Goal: Communication & Community: Answer question/provide support

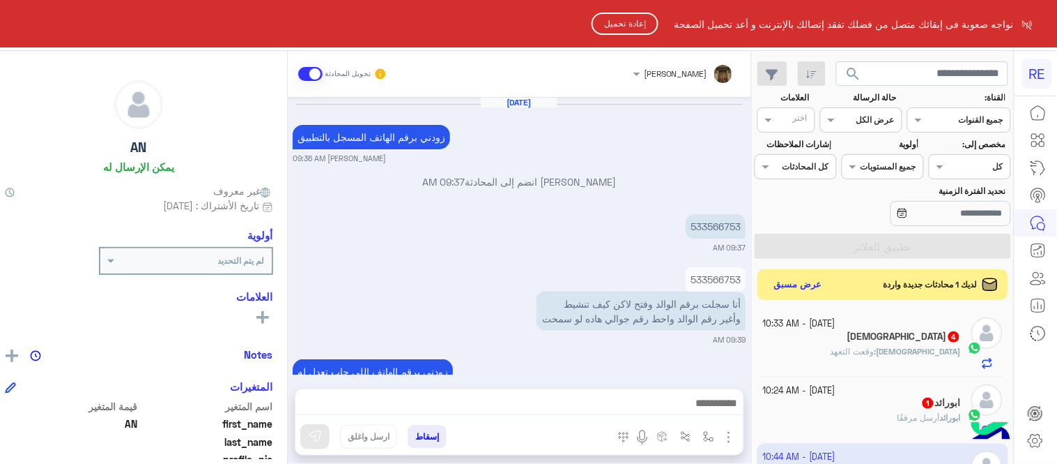
scroll to position [205, 0]
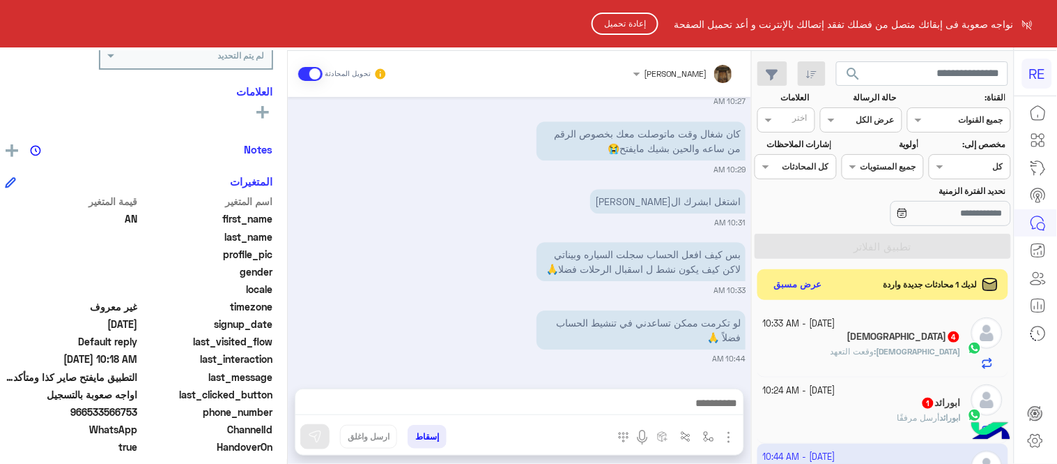
click at [627, 35] on html "RE نواجه صعوبة فى إبقائك متصل من فضلك تفقد إتصالك بالإنترنت و أعد تحميل الصفحة …" at bounding box center [528, 232] width 1057 height 464
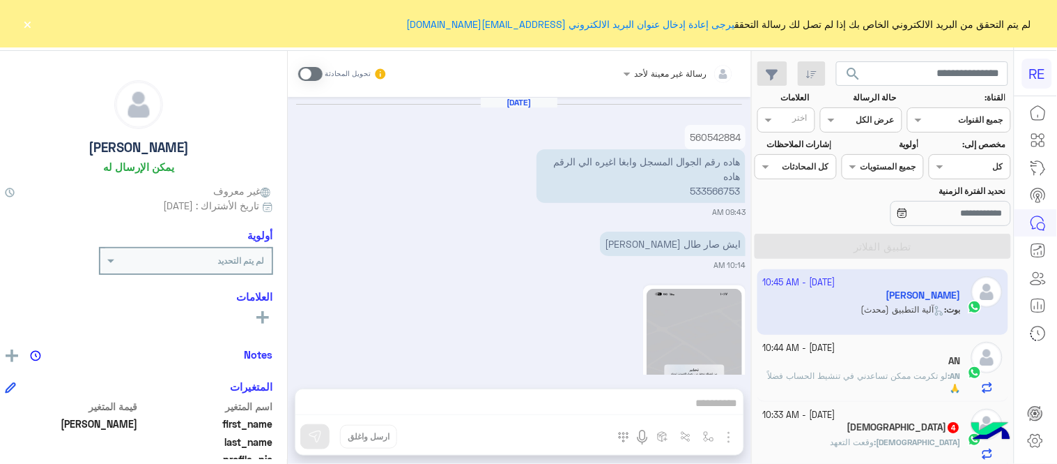
scroll to position [2337, 0]
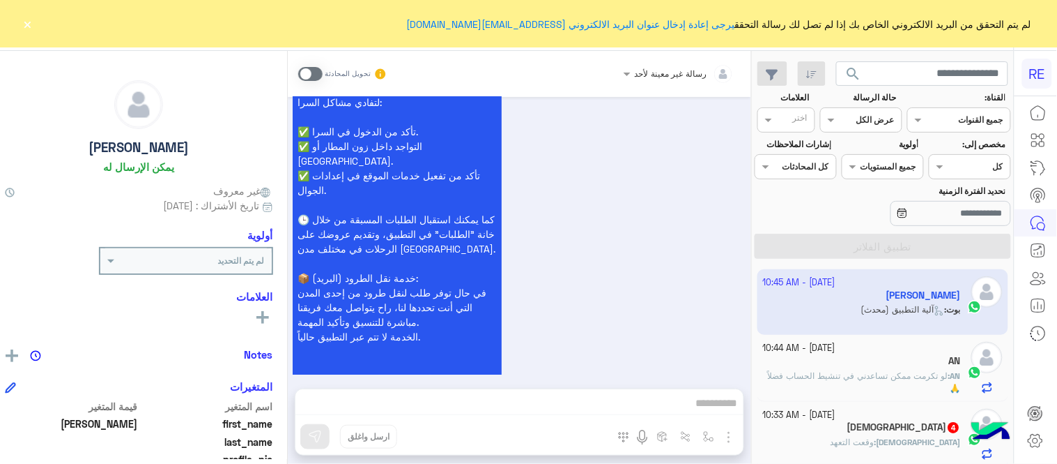
click at [24, 19] on button "×" at bounding box center [28, 24] width 14 height 14
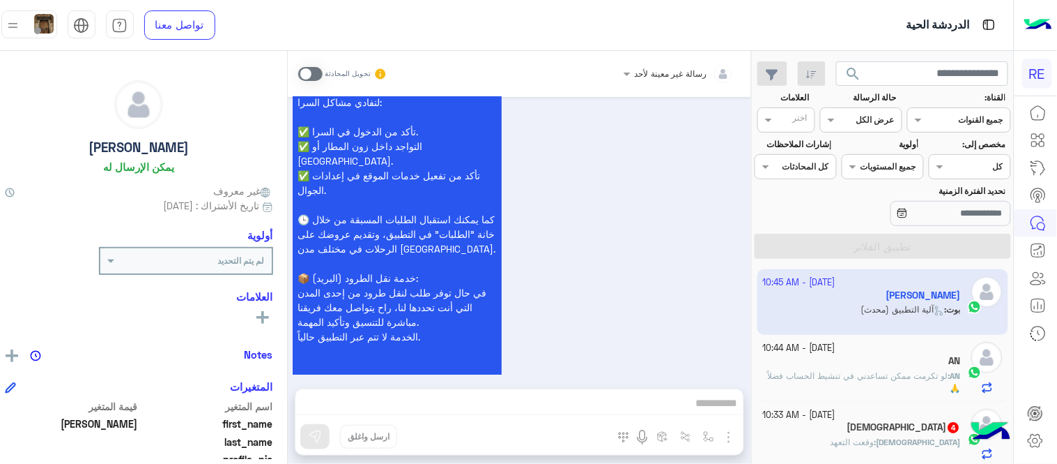
click at [835, 360] on div "AN" at bounding box center [862, 362] width 198 height 15
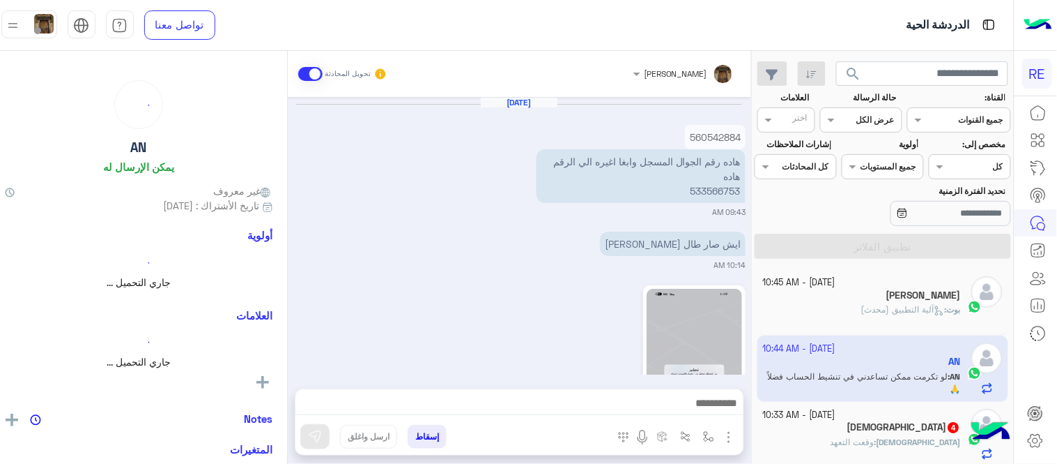
scroll to position [594, 0]
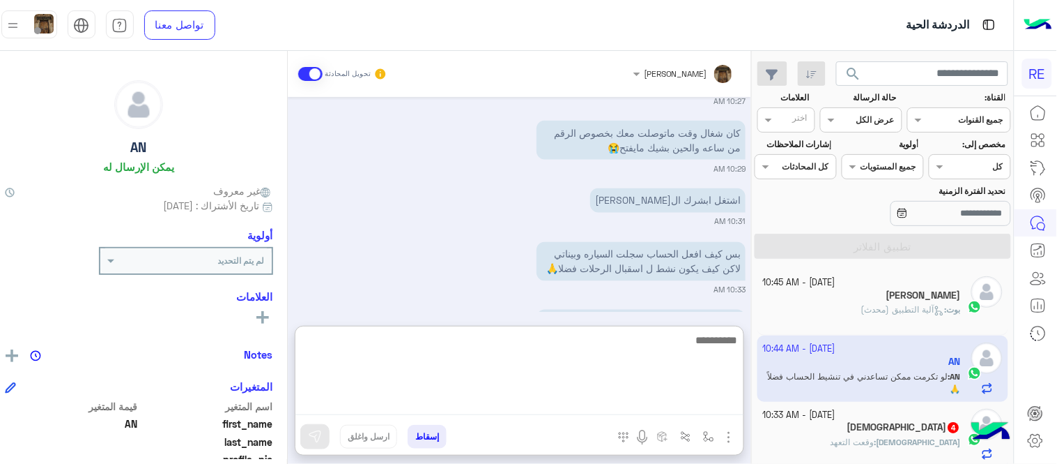
click at [531, 403] on textarea at bounding box center [520, 373] width 448 height 84
type textarea "**********"
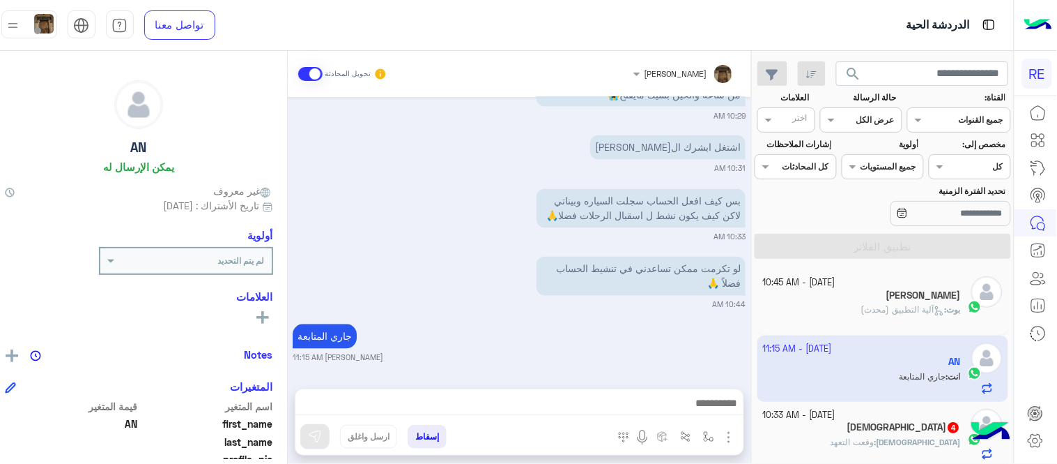
click at [454, 227] on div "[DATE] 560542884 هاده رقم الجوال المسجل وابغا اغيره الي الرقم هاده 533566753 09…" at bounding box center [520, 235] width 464 height 277
click at [481, 293] on div "لو تكرمت ممكن تساعدني في تنشيط الحساب فضلاً 🙏" at bounding box center [601, 276] width 289 height 39
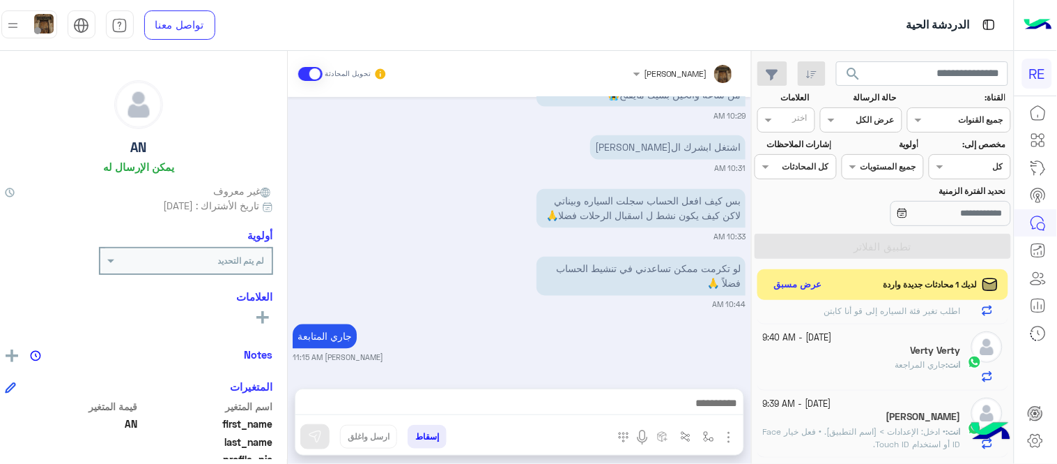
scroll to position [458, 0]
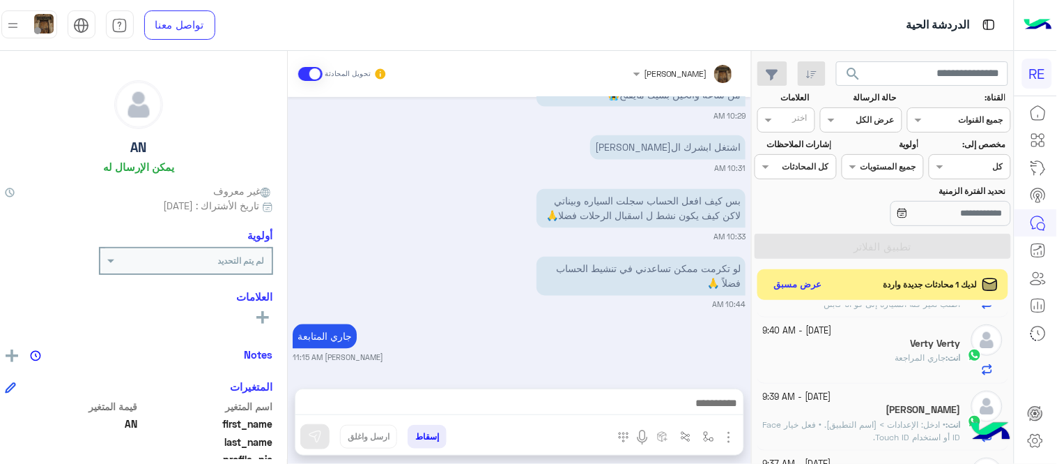
click at [841, 364] on div "انت : جاري المراجعة" at bounding box center [862, 363] width 198 height 24
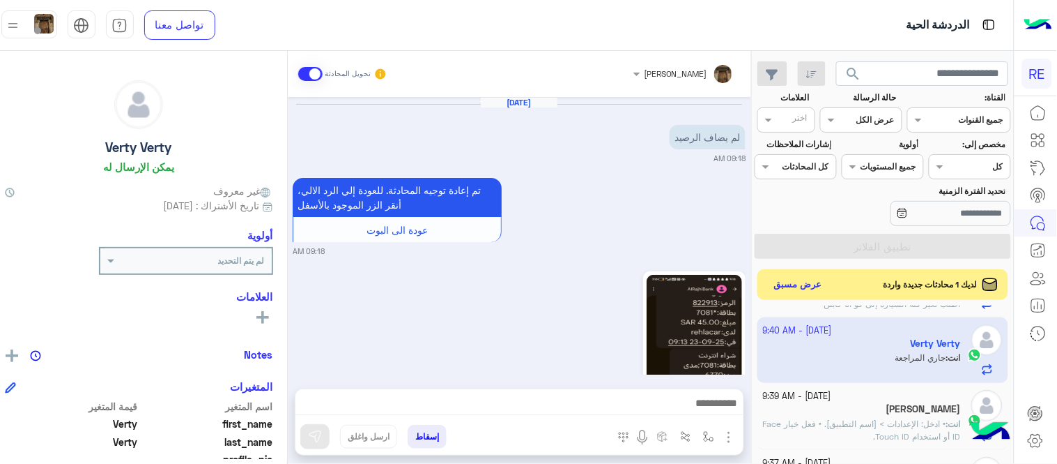
scroll to position [419, 0]
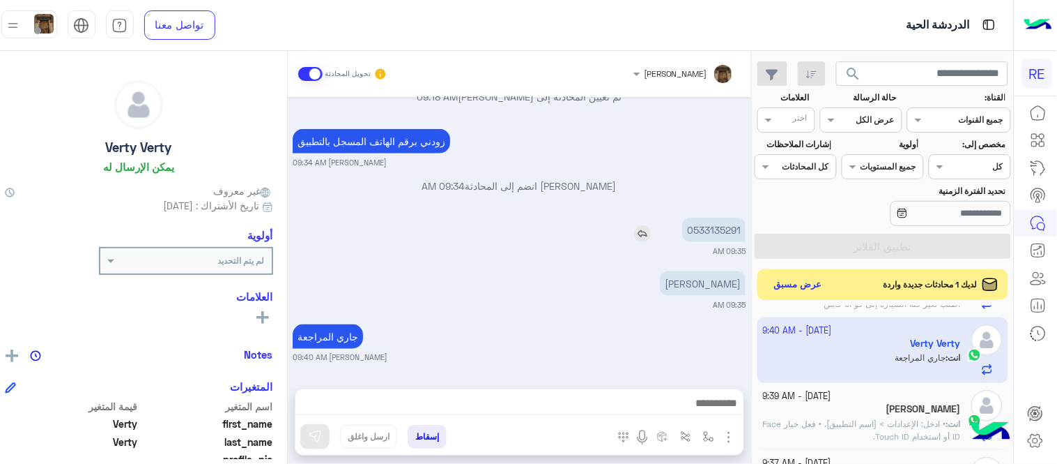
click at [712, 224] on p "0533135291" at bounding box center [713, 229] width 63 height 24
copy p "0533135291"
click at [544, 308] on small "09:35 AM" at bounding box center [519, 304] width 453 height 11
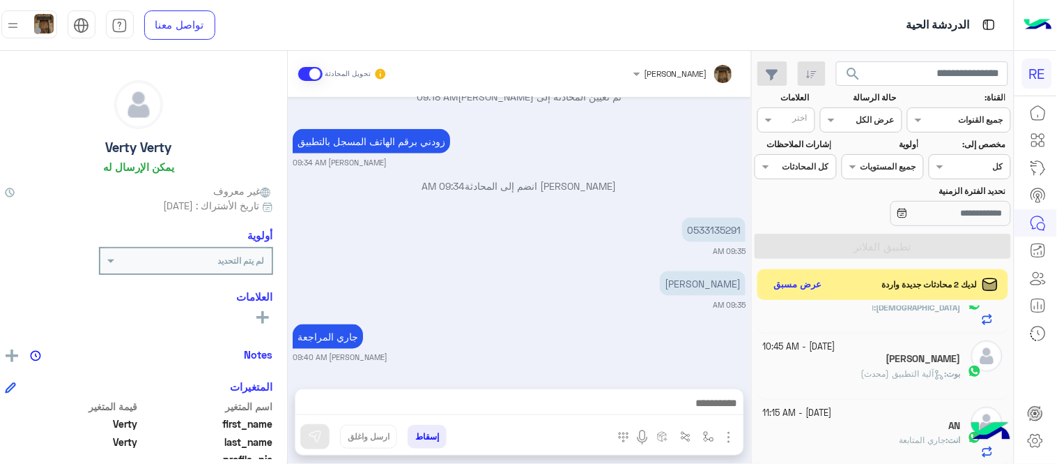
scroll to position [0, 0]
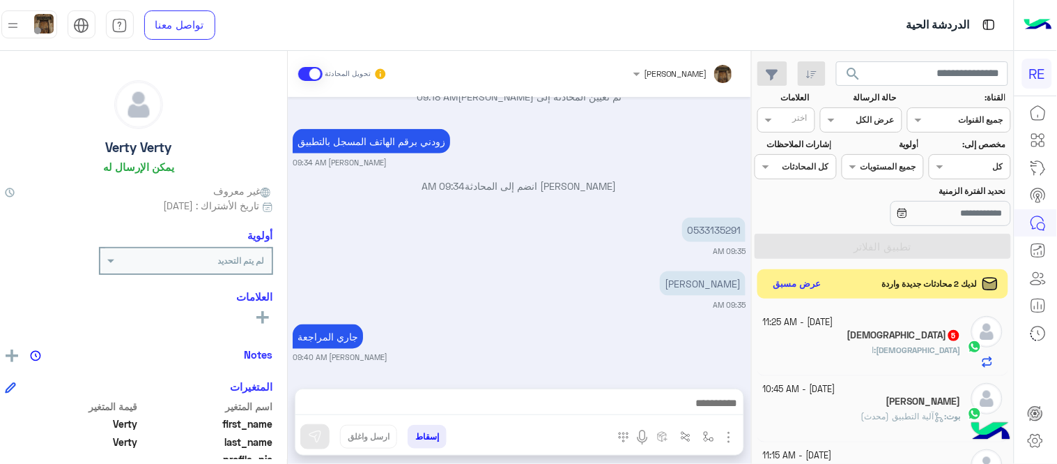
click at [823, 284] on button "عرض مسبق" at bounding box center [797, 284] width 59 height 19
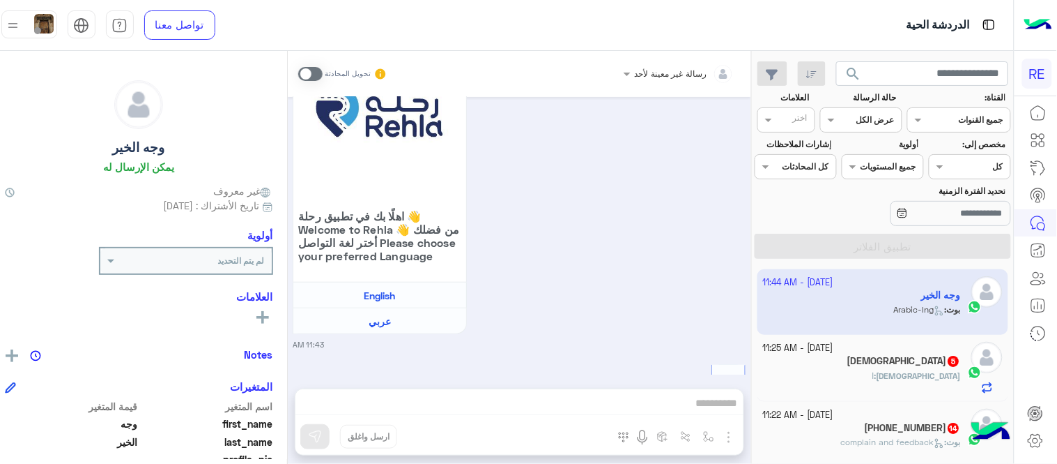
scroll to position [1377, 0]
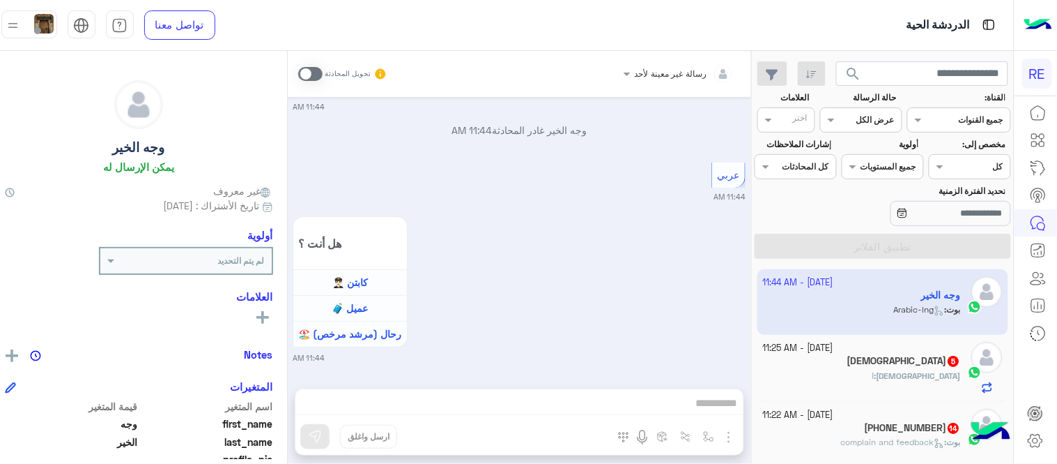
click at [316, 72] on span at bounding box center [310, 74] width 24 height 14
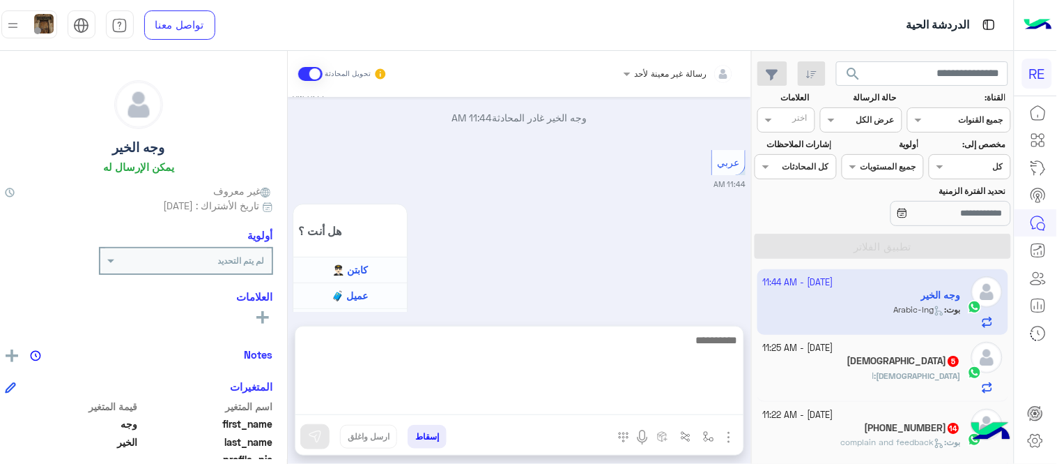
scroll to position [1412, 0]
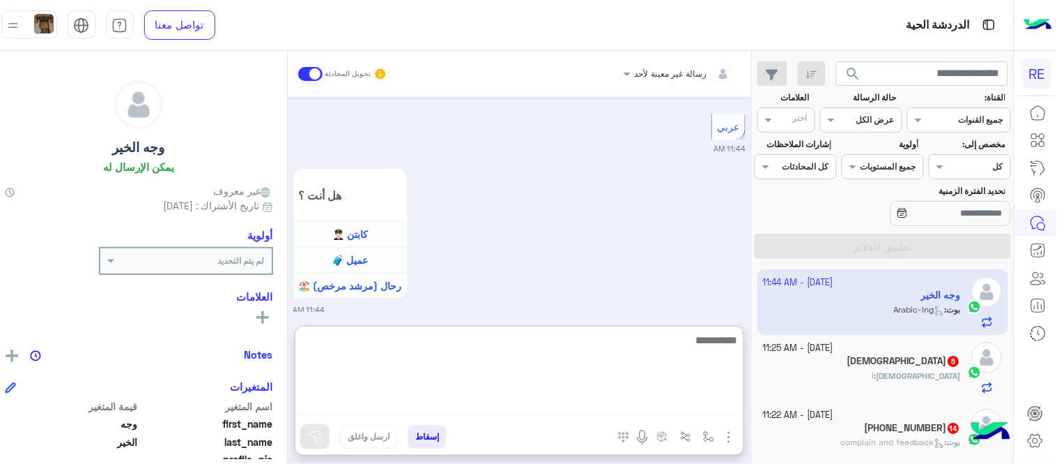
click at [546, 398] on textarea at bounding box center [520, 373] width 448 height 84
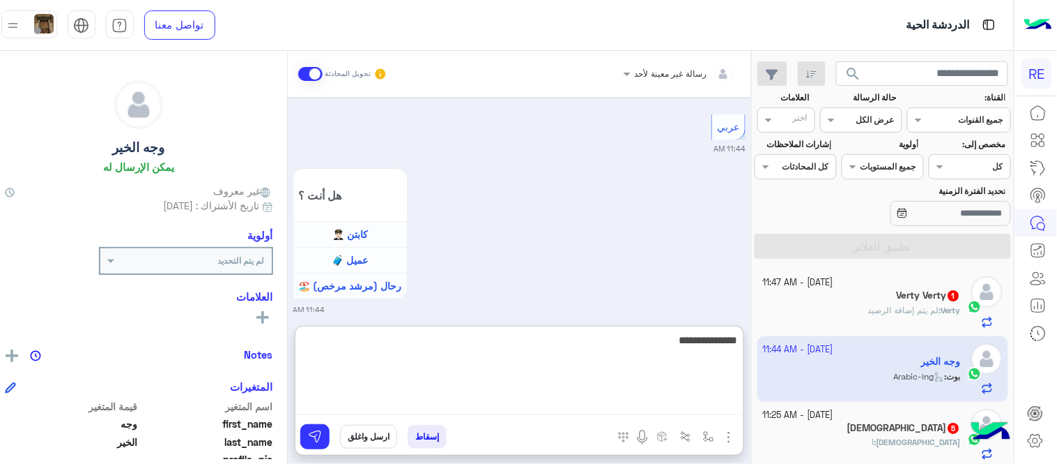
type textarea "**********"
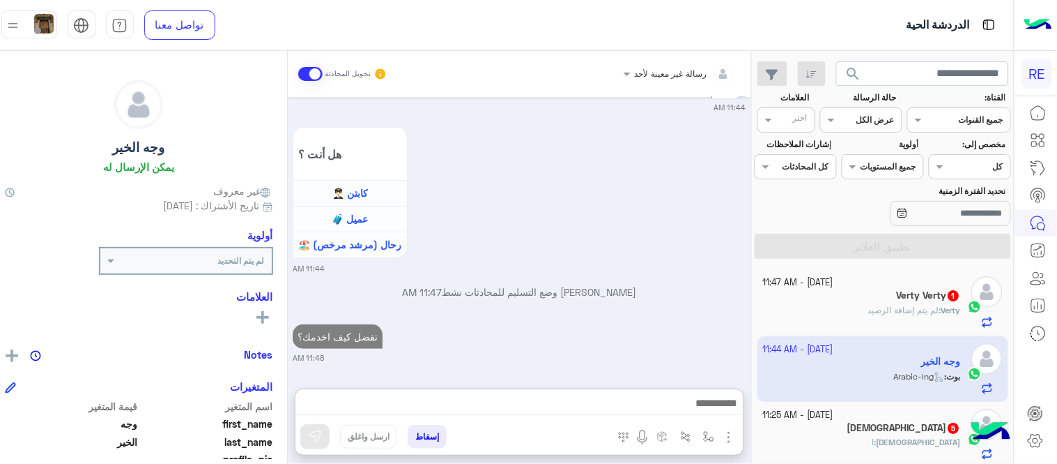
scroll to position [1496, 0]
click at [882, 323] on div "Verty : لم يتم إضافة الرصيد" at bounding box center [862, 316] width 198 height 24
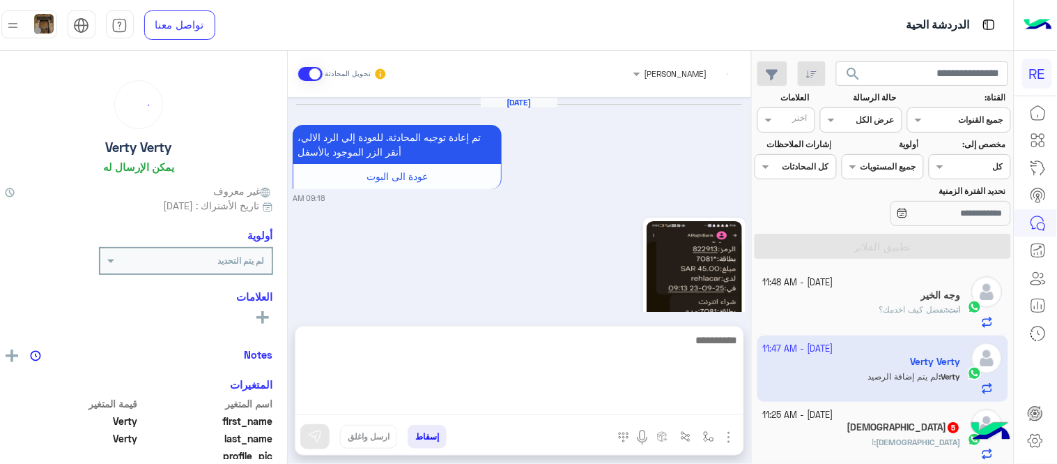
scroll to position [419, 0]
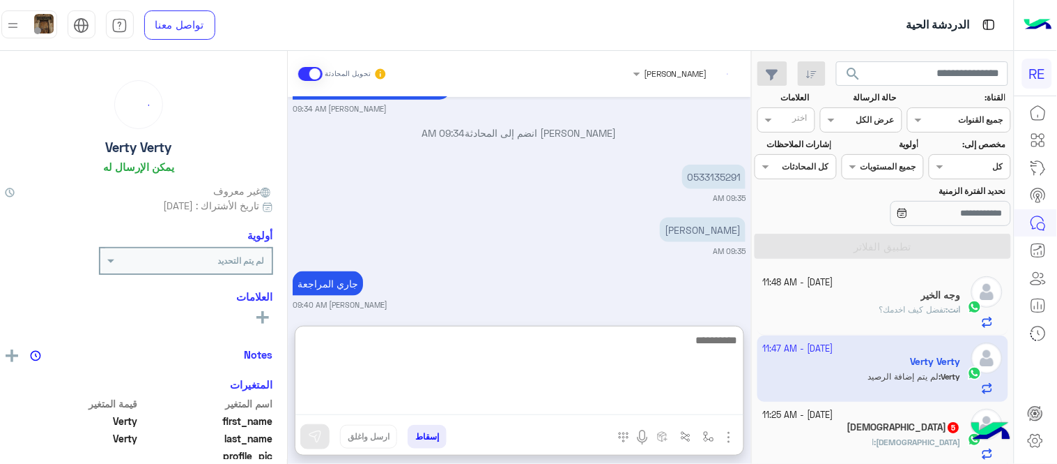
click at [603, 399] on textarea at bounding box center [520, 373] width 448 height 84
type textarea "********"
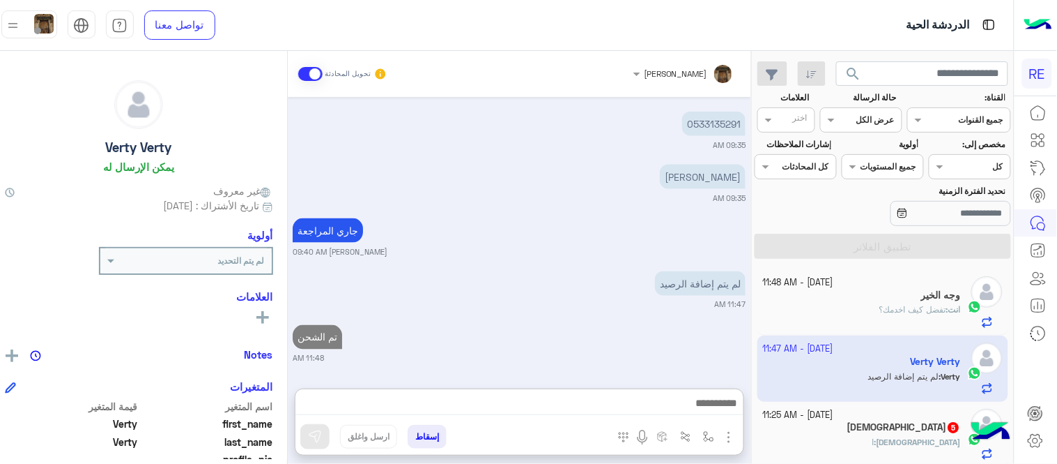
click at [681, 255] on div "[DATE] تم إعادة توجيه المحادثة. للعودة إلي الرد الالي، أنقر الزر الموجود بالأسف…" at bounding box center [520, 235] width 464 height 277
drag, startPoint x: 767, startPoint y: 289, endPoint x: 767, endPoint y: 305, distance: 15.3
click at [767, 305] on div "[DATE] - 11:48 AM وجه الخير انت : تفضل كيف اخدمك؟ [DATE] - 11:48 AM Verty Verty…" at bounding box center [883, 366] width 261 height 205
click at [701, 336] on div "تم الشحن [PERSON_NAME] 11:48 AM" at bounding box center [519, 342] width 453 height 43
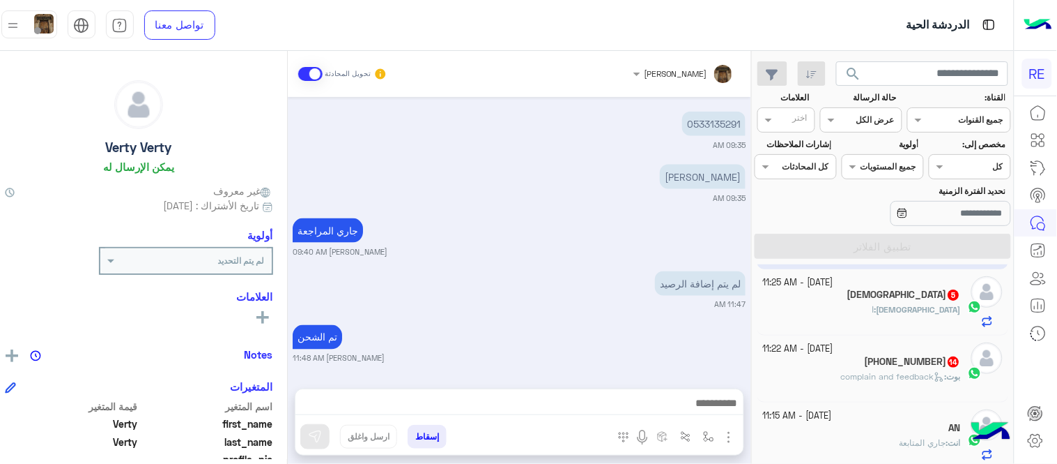
scroll to position [147, 0]
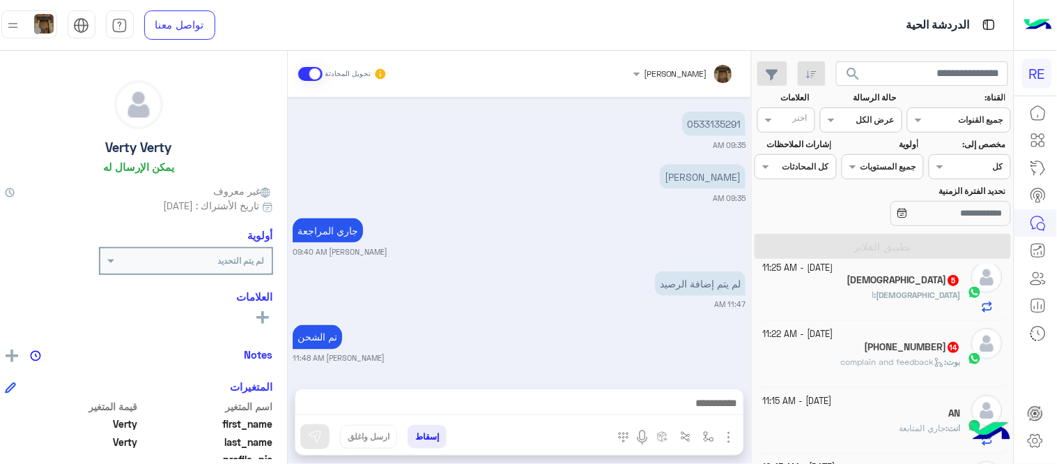
click at [841, 291] on div "[DEMOGRAPHIC_DATA] : ا" at bounding box center [862, 301] width 198 height 24
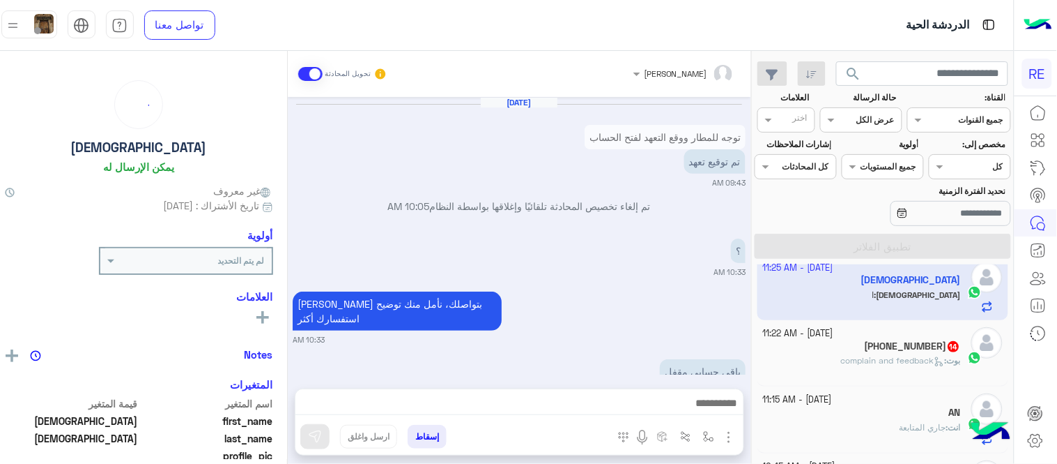
scroll to position [291, 0]
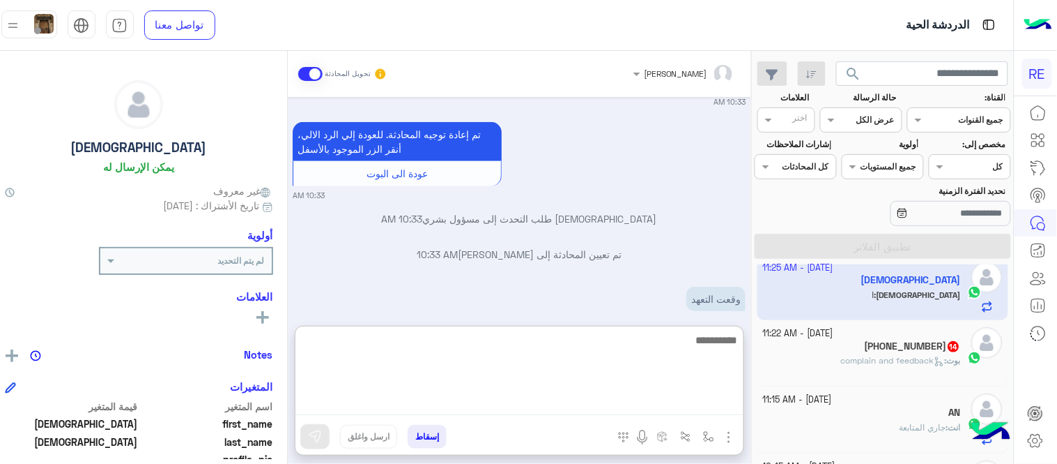
click at [400, 406] on textarea at bounding box center [520, 373] width 448 height 84
type textarea "**********"
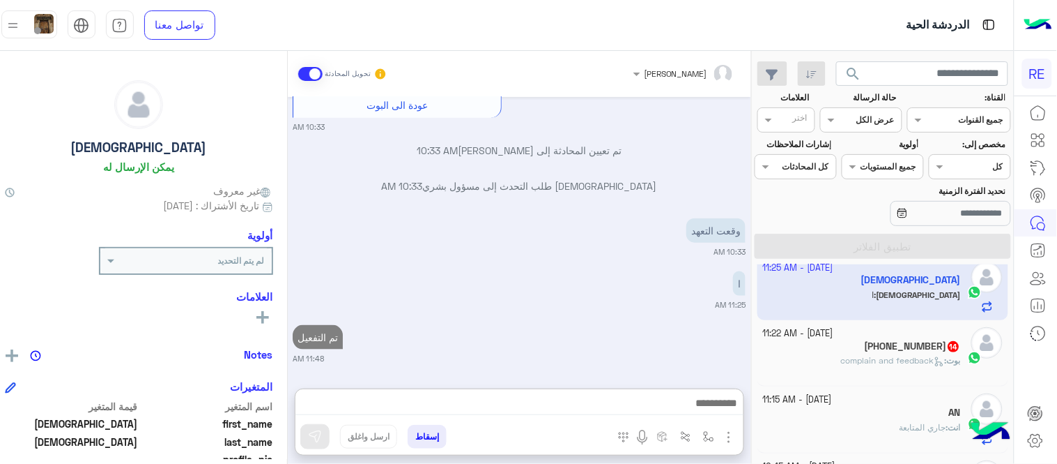
scroll to position [381, 0]
click at [814, 337] on small "[DATE] - 11:22 AM" at bounding box center [798, 333] width 70 height 13
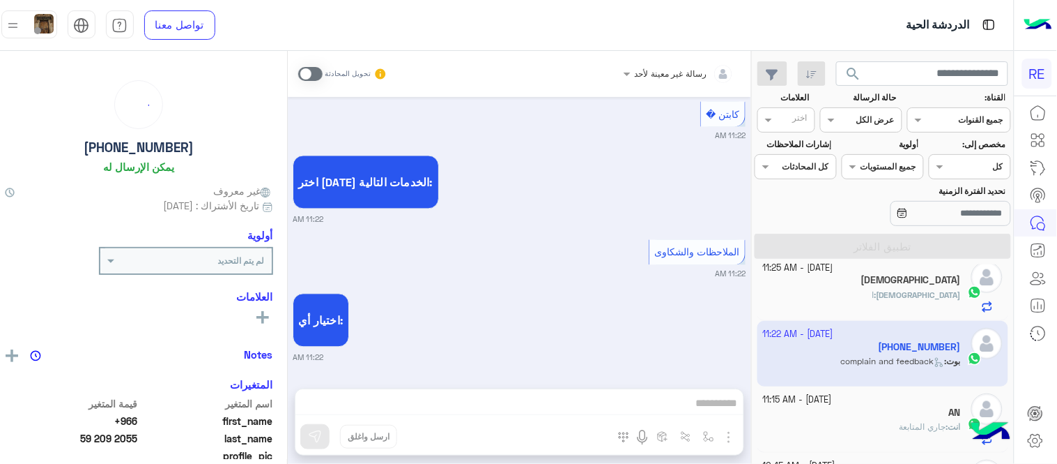
scroll to position [148, 0]
click at [316, 70] on span at bounding box center [310, 74] width 24 height 14
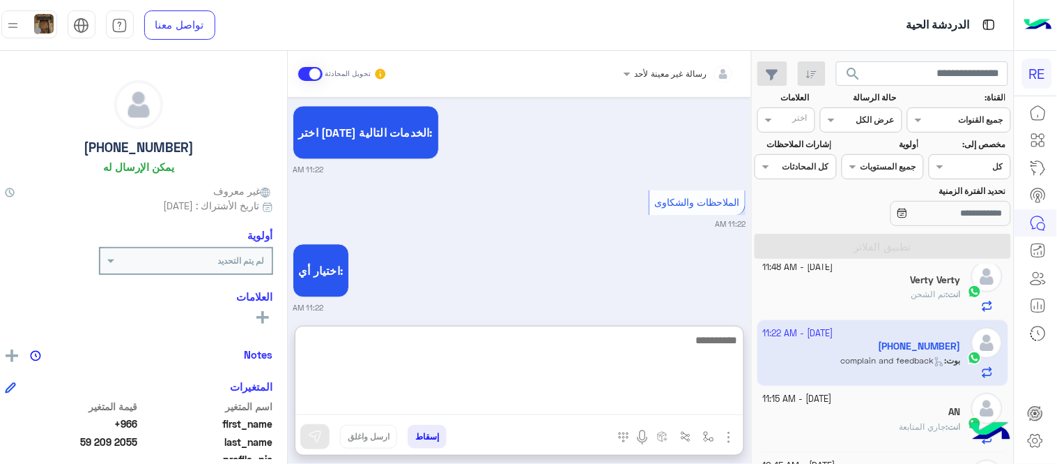
click at [500, 394] on textarea at bounding box center [520, 373] width 448 height 84
type textarea "**********"
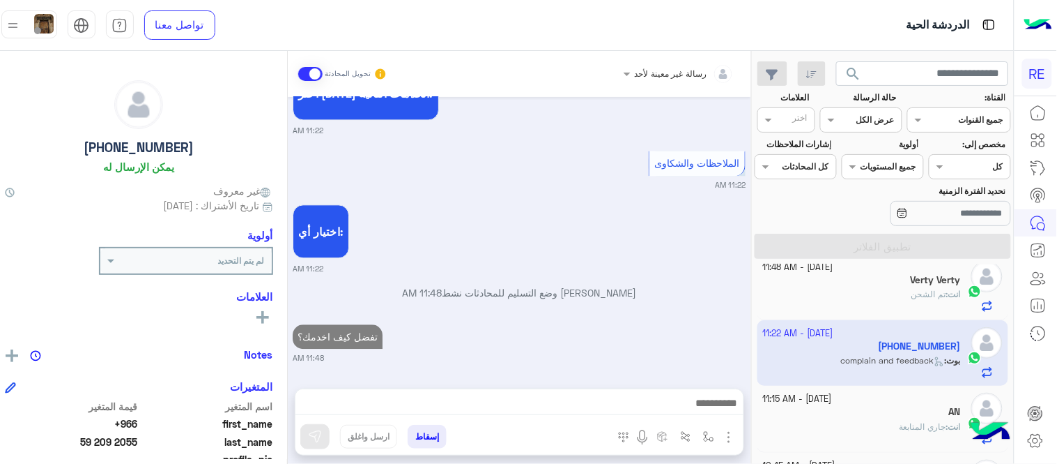
scroll to position [804, 0]
click at [664, 284] on div "[DATE] تم تعيين المحادثة إلى [PERSON_NAME] 11:22 AM عودة الى البوت 11:22 AM اهل…" at bounding box center [520, 235] width 464 height 277
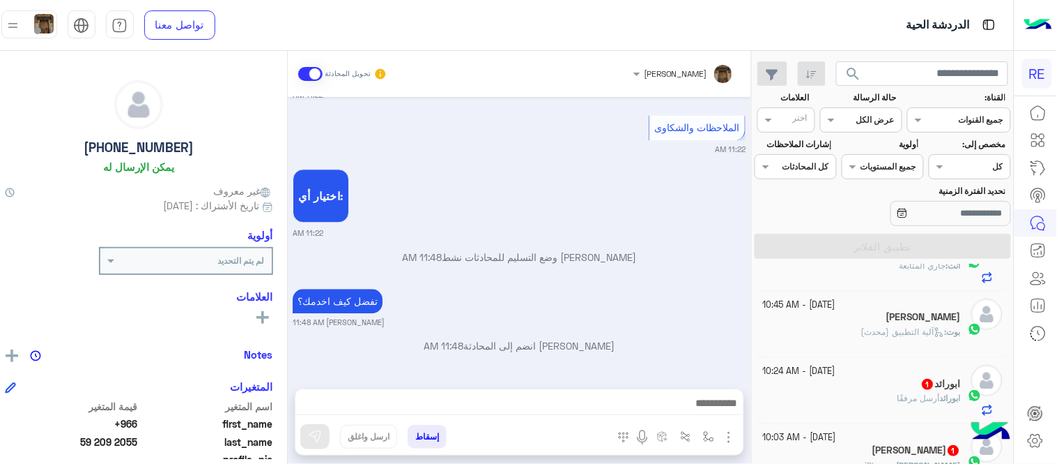
scroll to position [355, 0]
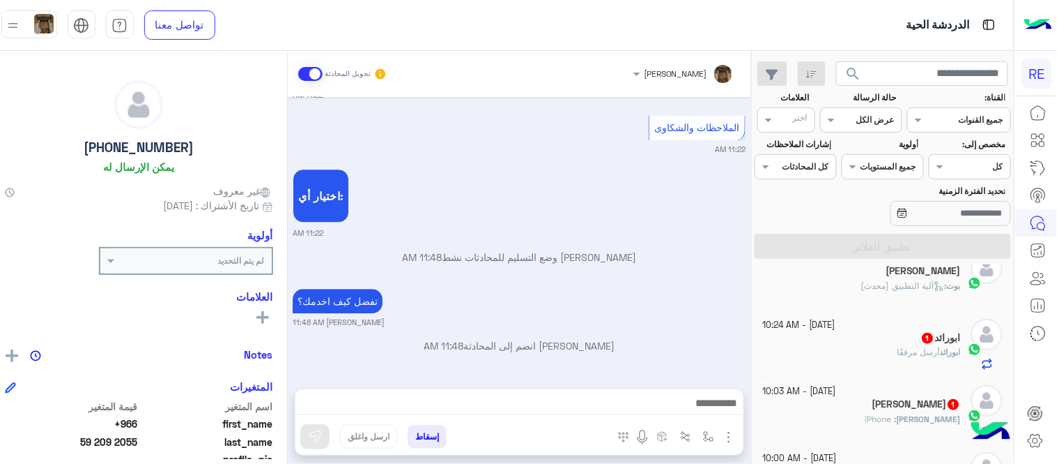
click at [825, 283] on div "بوت : آلية التطبيق (محدث)" at bounding box center [862, 292] width 198 height 24
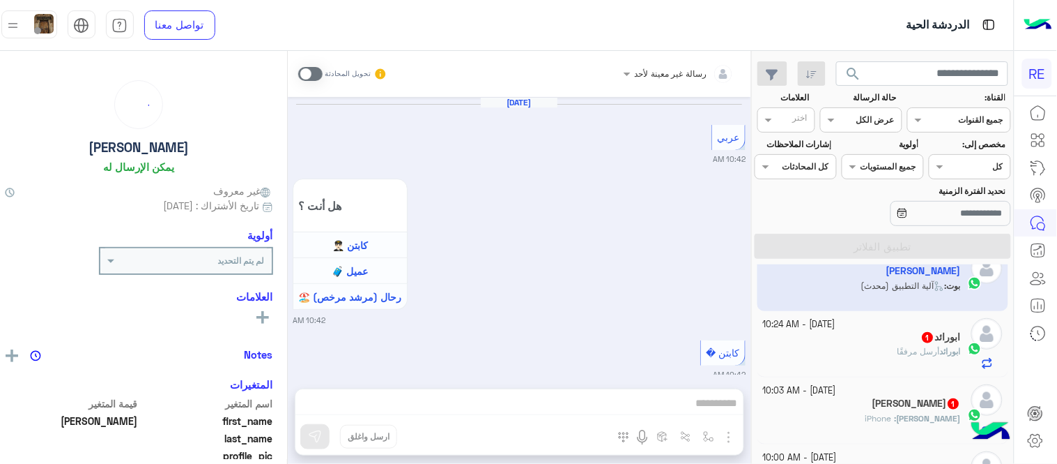
scroll to position [1490, 0]
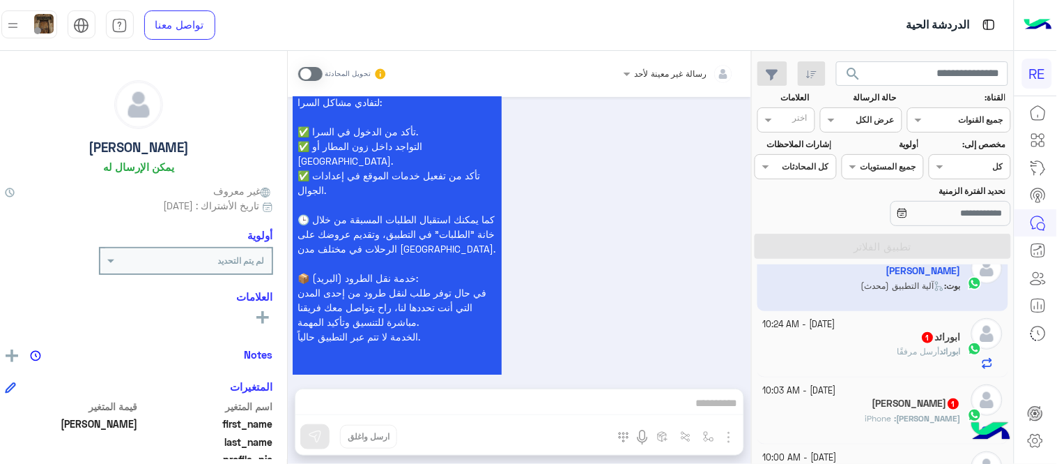
click at [848, 357] on div "[PERSON_NAME] أرسل مرفقًا" at bounding box center [862, 357] width 198 height 24
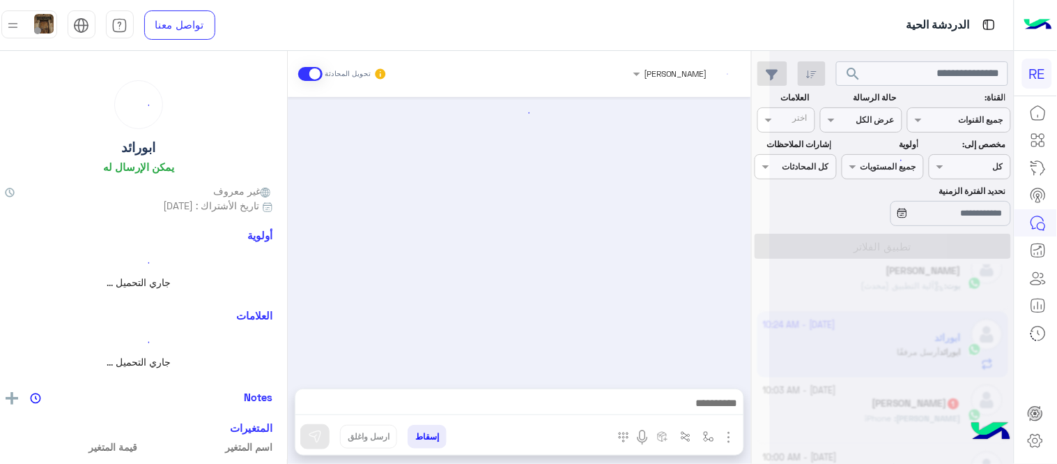
scroll to position [622, 0]
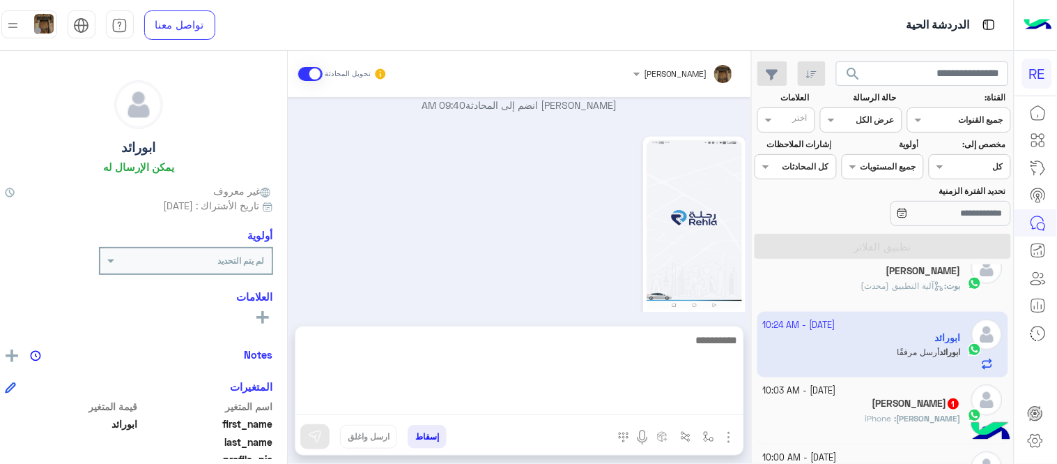
click at [419, 408] on textarea at bounding box center [520, 373] width 448 height 84
type textarea "*"
type textarea "**********"
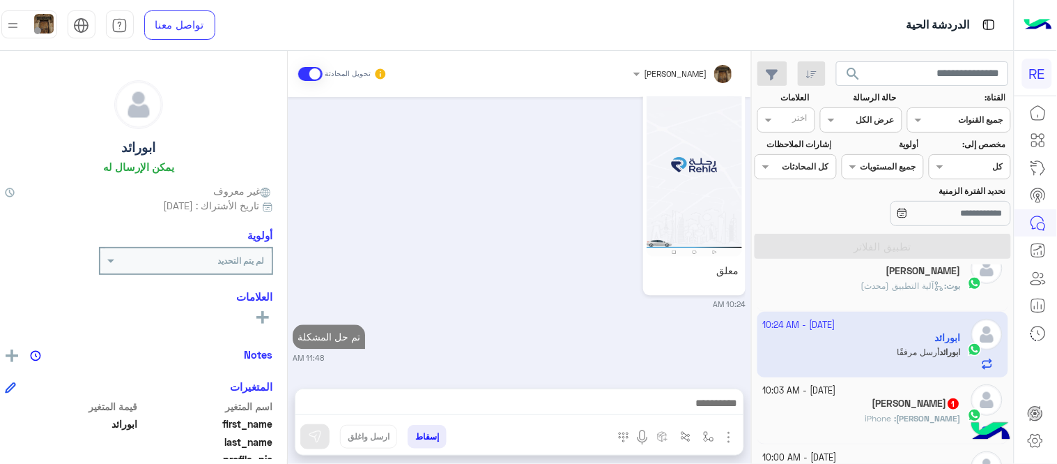
click at [546, 254] on div "[DATE] تعديل البيانات 09:37 AM من فضلك ارفق صورة للبيانات من التطبيق مع ذكر الب…" at bounding box center [520, 235] width 464 height 277
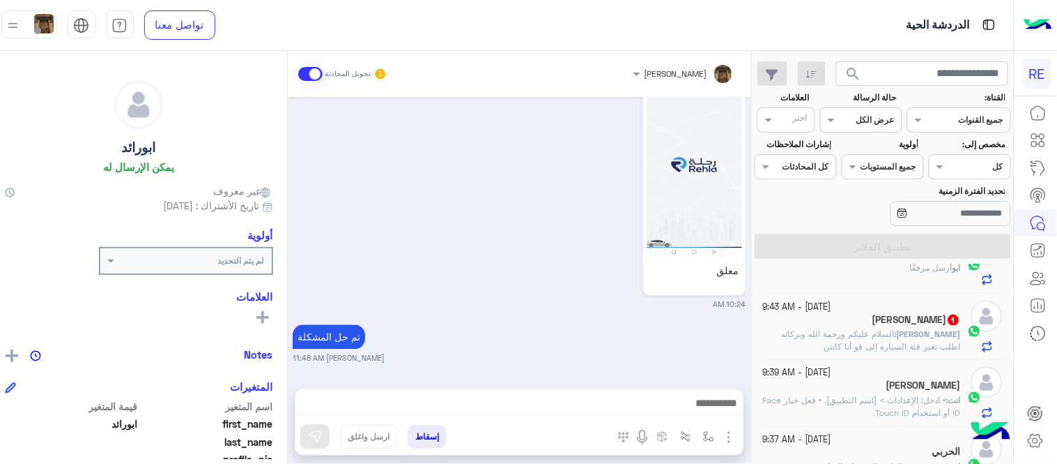
scroll to position [583, 0]
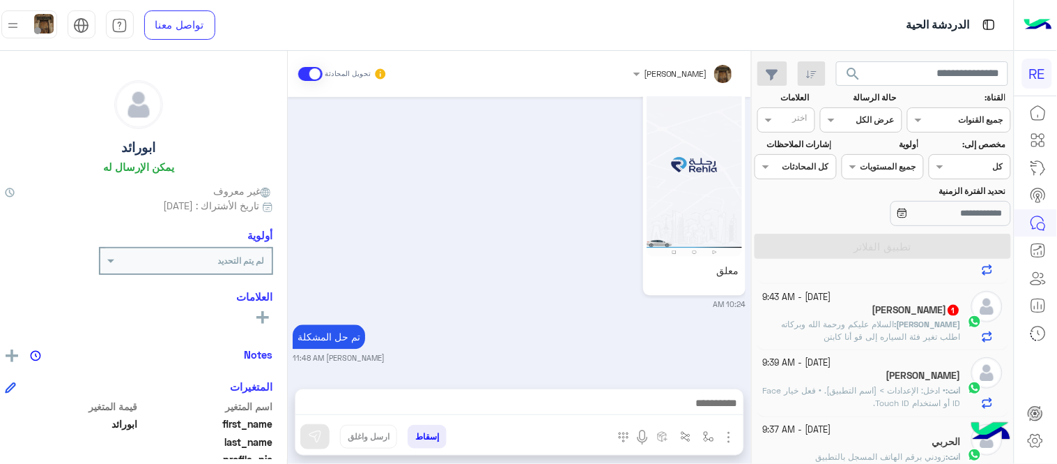
click at [827, 395] on span "• ادخل: الإعدادات > [اسم التطبيق]. • فعل خيار Face ID أو استخدام Touch ID." at bounding box center [862, 396] width 198 height 23
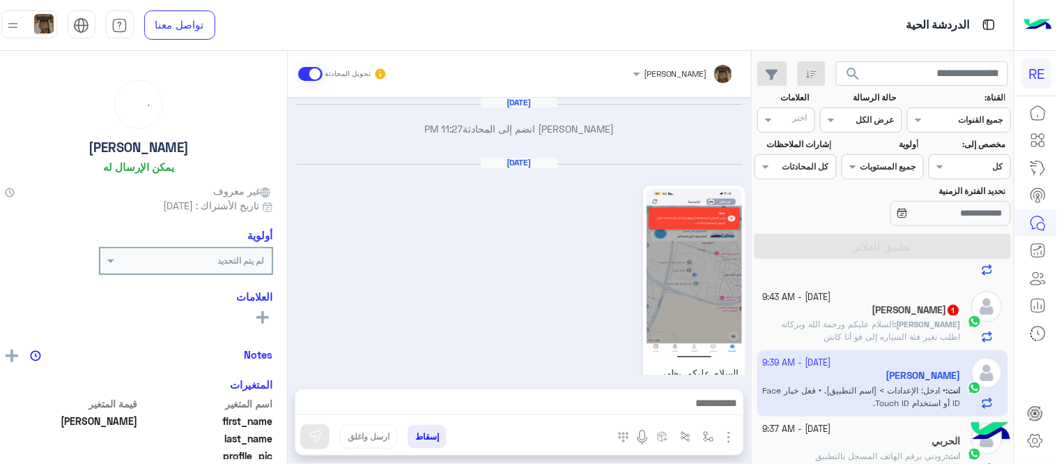
scroll to position [458, 0]
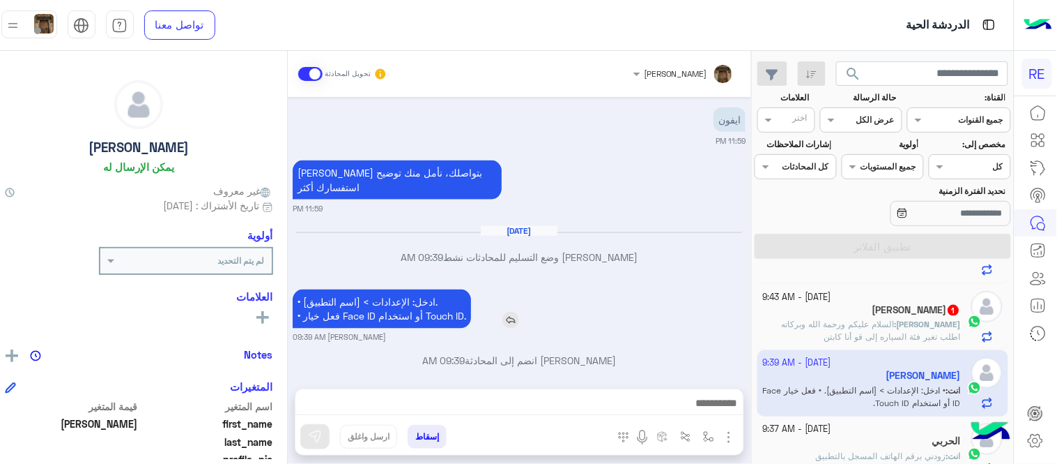
click at [402, 289] on p "• ادخل: الإعدادات > [اسم التطبيق]. • فعل خيار Face ID أو استخدام Touch ID." at bounding box center [382, 308] width 178 height 39
drag, startPoint x: 402, startPoint y: 287, endPoint x: 400, endPoint y: 303, distance: 15.5
click at [400, 303] on p "• ادخل: الإعدادات > [اسم التطبيق]. • فعل خيار Face ID أو استخدام Touch ID." at bounding box center [382, 308] width 178 height 39
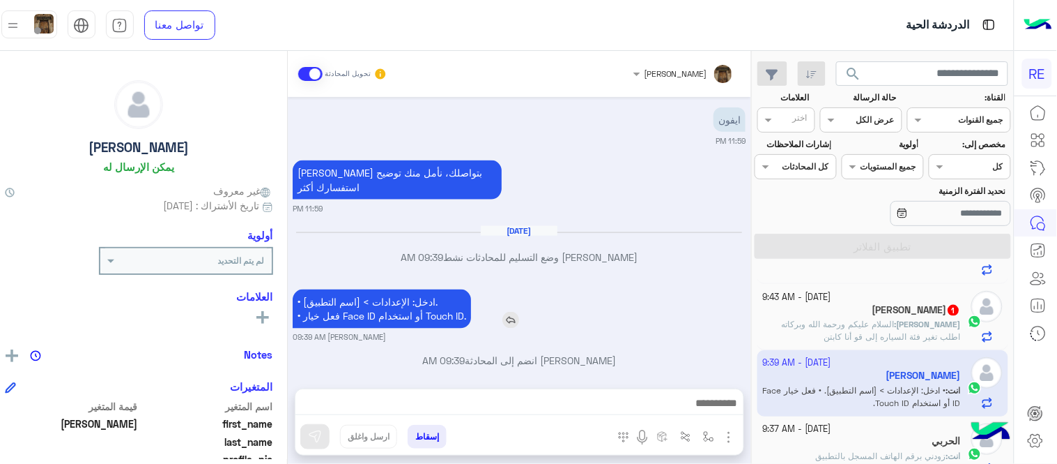
copy app-msgs-text
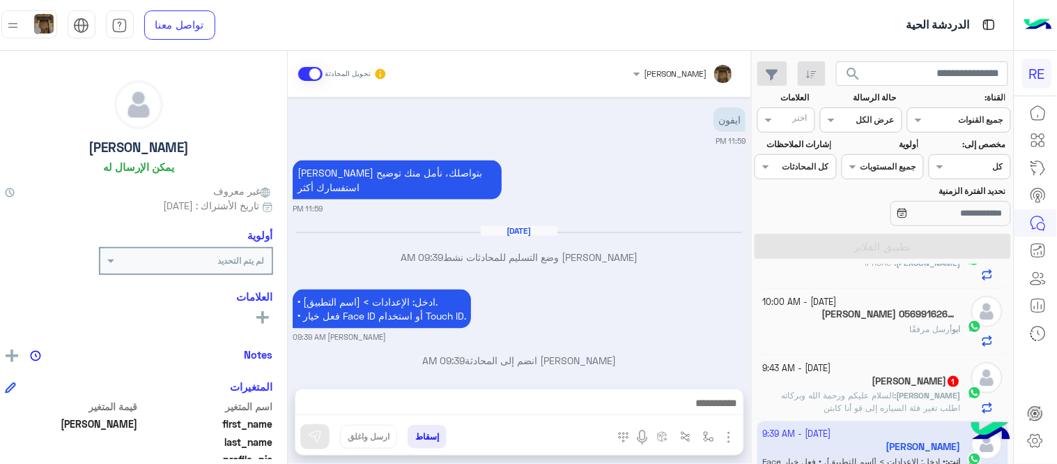
scroll to position [482, 0]
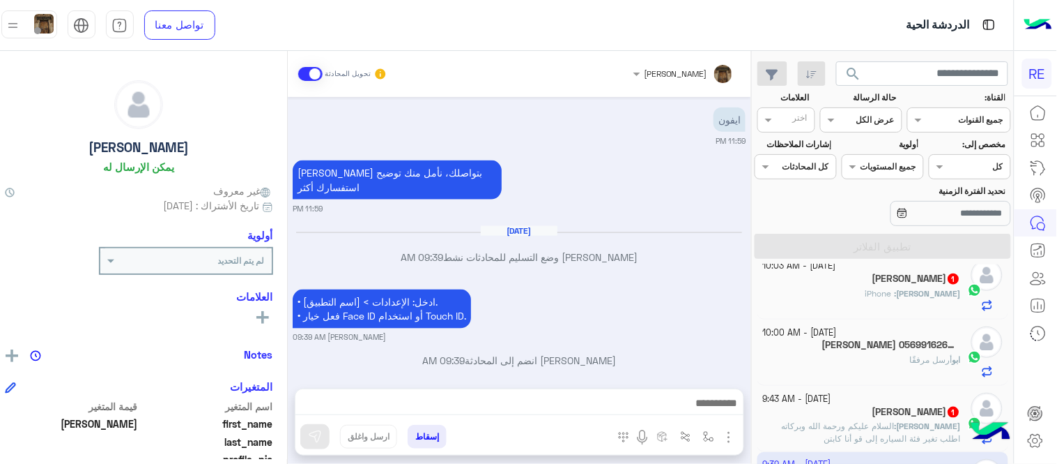
click at [869, 296] on div "[PERSON_NAME] : ‏ iPhone" at bounding box center [862, 299] width 198 height 24
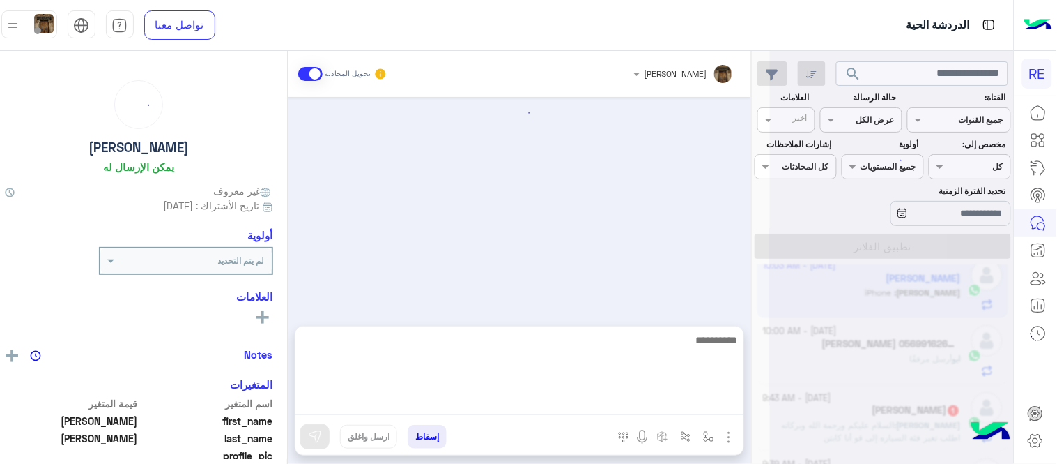
click at [590, 405] on textarea at bounding box center [520, 373] width 448 height 84
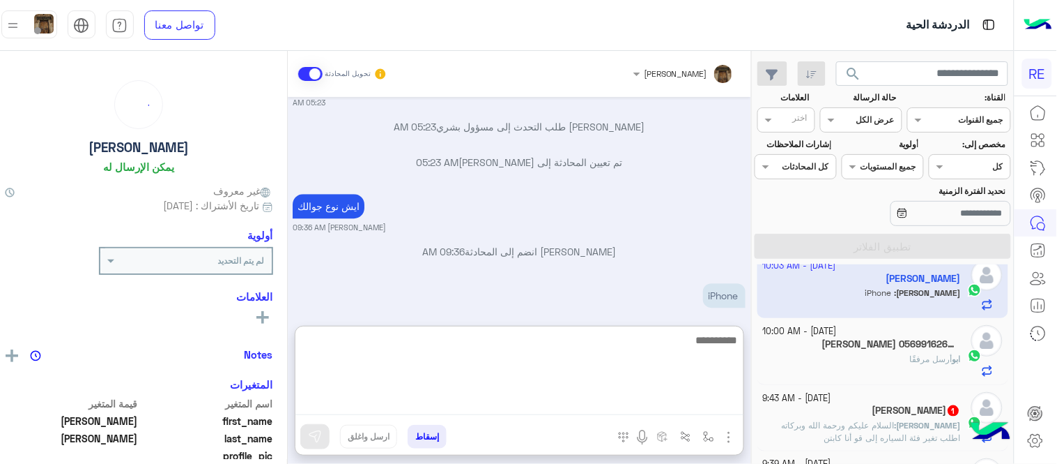
paste textarea "**********"
type textarea "**********"
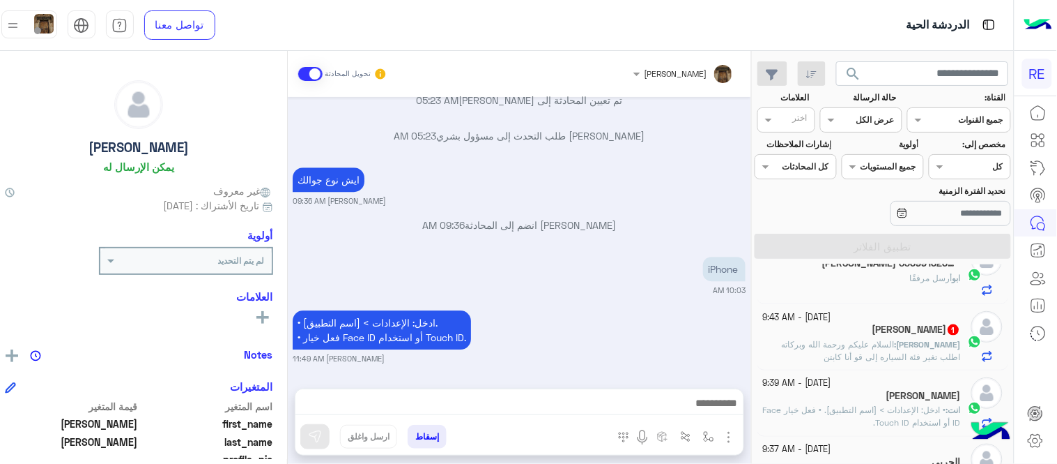
scroll to position [1011, 0]
click at [841, 367] on div "[DATE] - 9:43 AM [PERSON_NAME] 1 [PERSON_NAME] : السلام عليكم ورحمة الله وبركات…" at bounding box center [883, 337] width 251 height 66
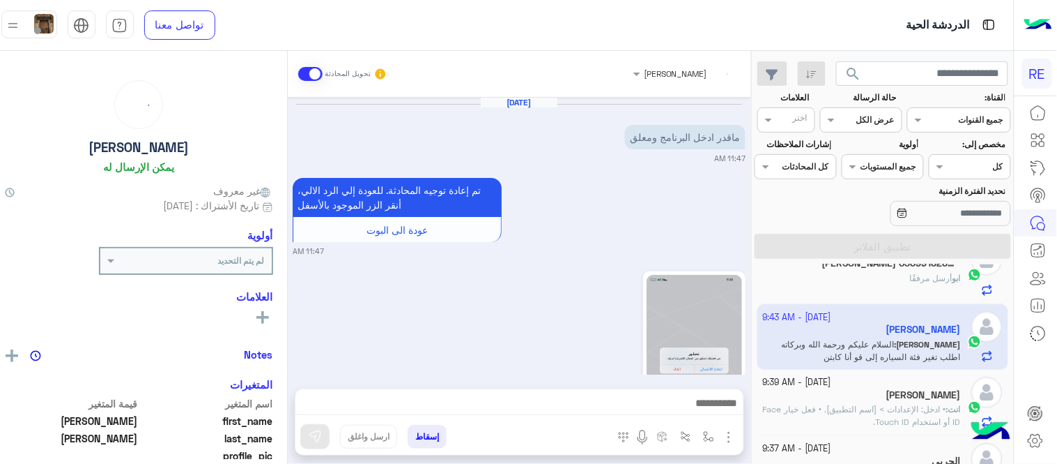
scroll to position [498, 0]
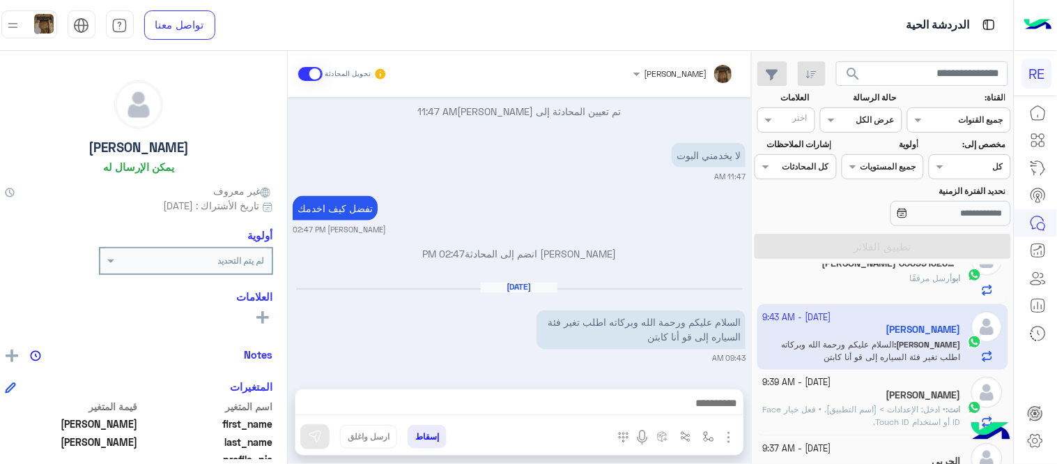
click at [523, 419] on div at bounding box center [520, 406] width 448 height 35
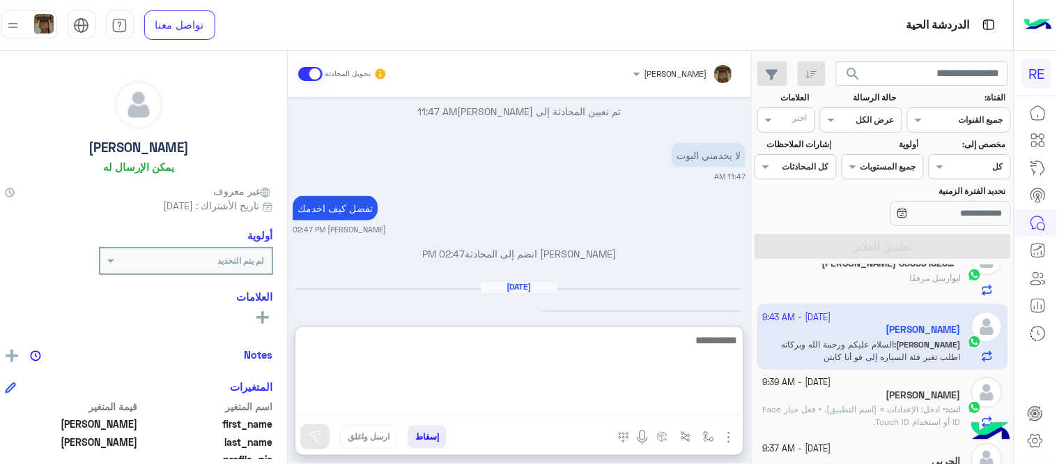
click at [517, 394] on textarea at bounding box center [520, 373] width 448 height 84
type textarea "**********"
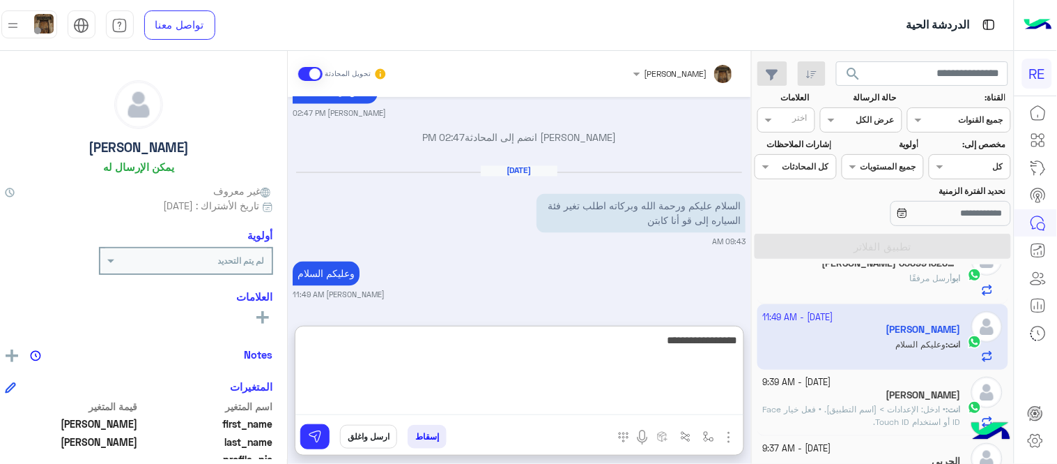
type textarea "**********"
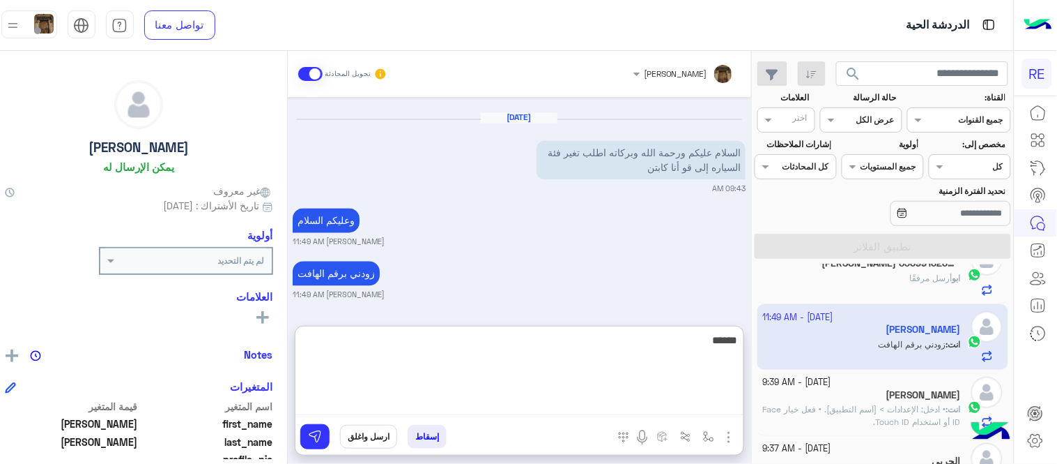
type textarea "******"
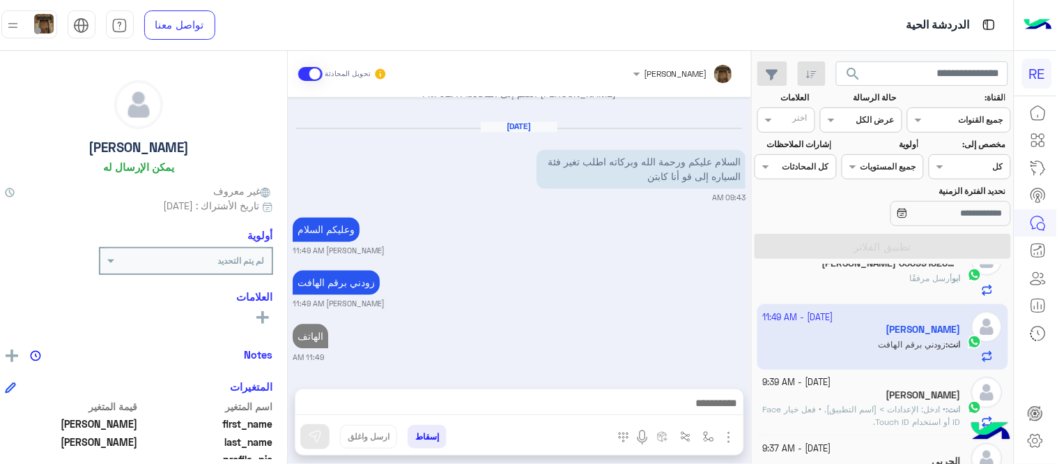
scroll to position [657, 0]
click at [643, 268] on div "[DATE] ماقدر ادخل البرنامج ومعلق 11:47 AM تم إعادة توجيه المحادثة. للعودة إلي ا…" at bounding box center [520, 235] width 464 height 277
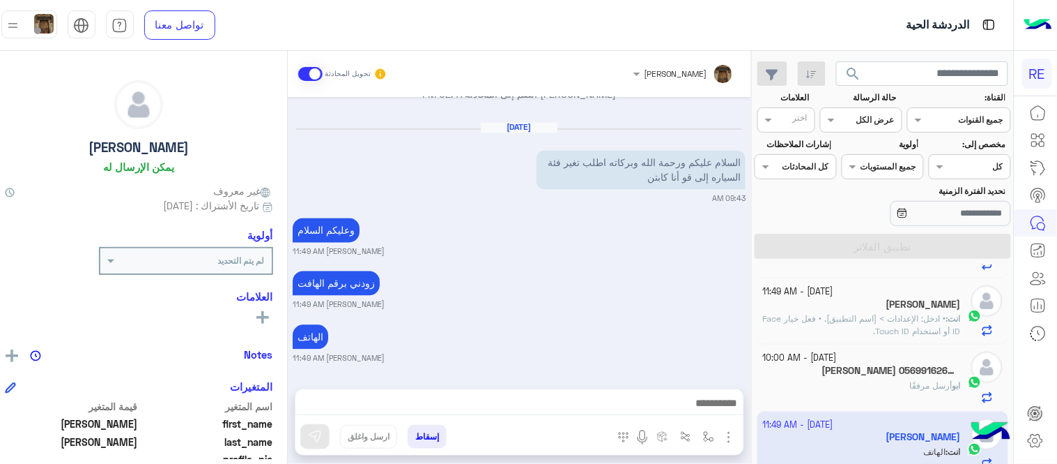
scroll to position [441, 0]
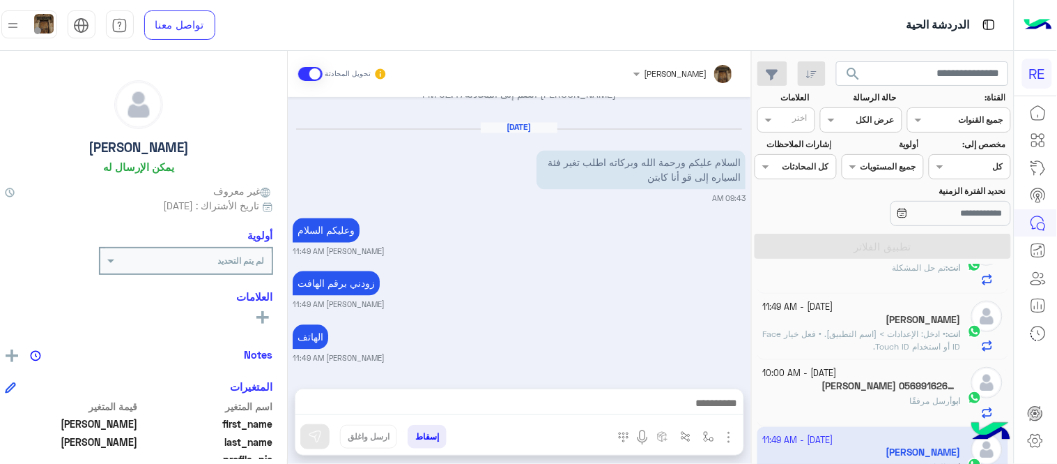
click at [852, 385] on div "[PERSON_NAME] 0569916262 3" at bounding box center [862, 387] width 198 height 15
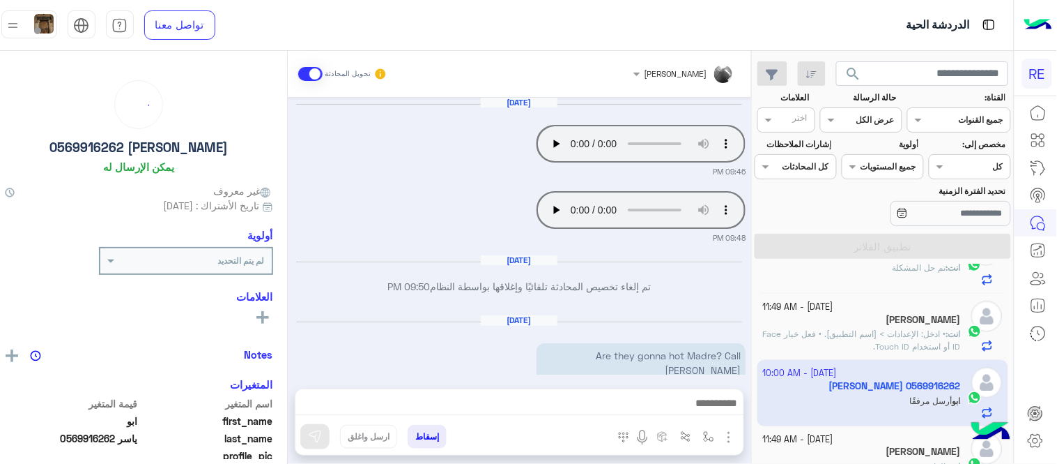
scroll to position [369, 0]
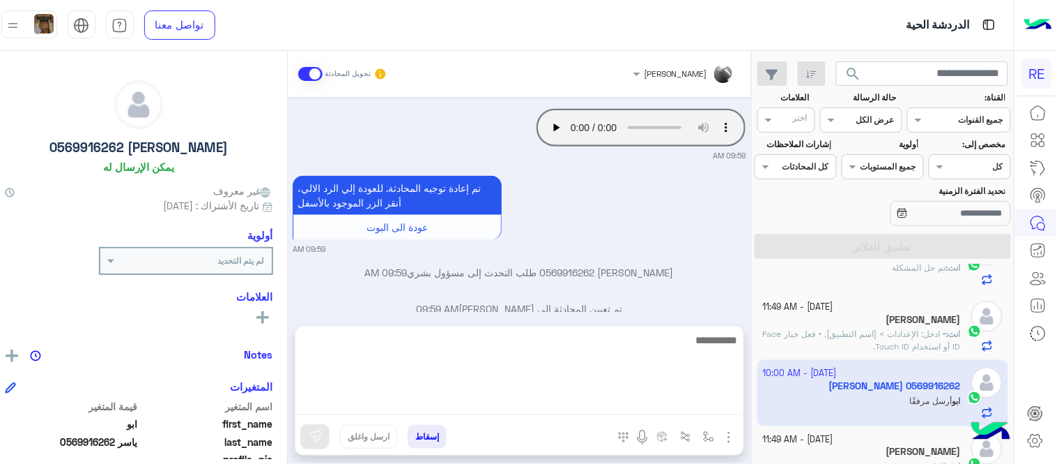
click at [698, 401] on textarea at bounding box center [520, 373] width 448 height 84
type textarea "**********"
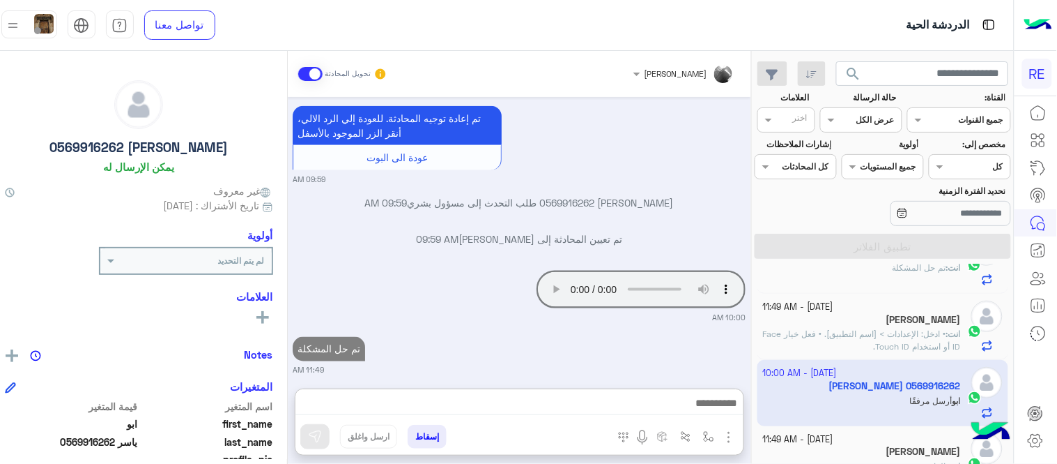
click at [727, 276] on div "[DATE] Your browser does not support the audio tag. 09:46 PM Your browser does …" at bounding box center [520, 235] width 464 height 277
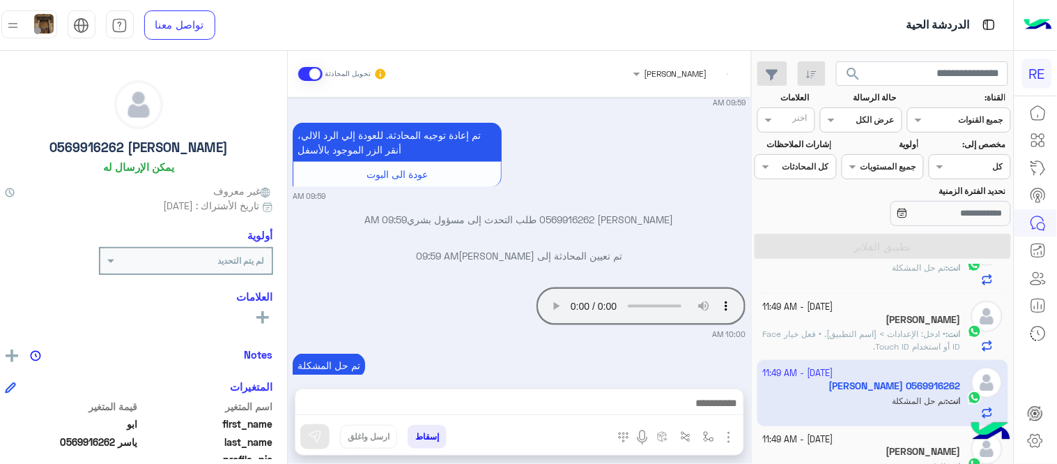
scroll to position [0, 0]
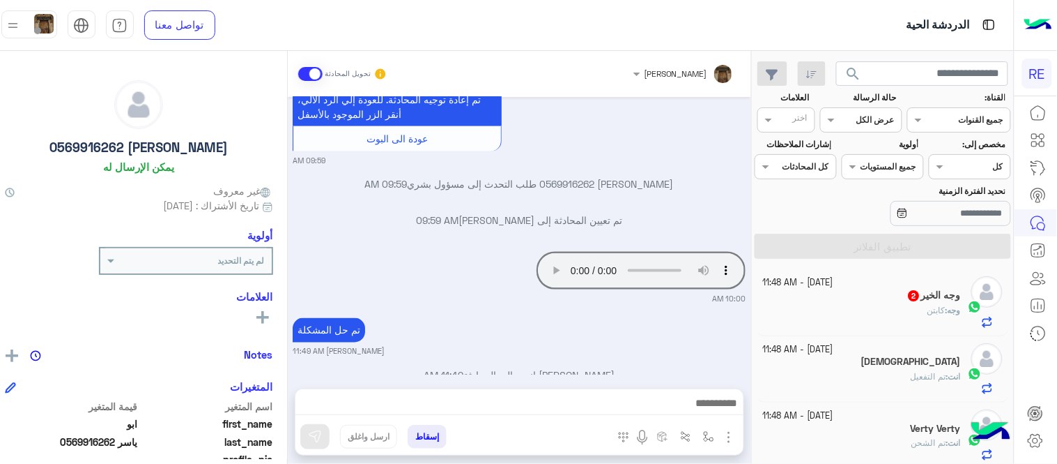
click at [859, 289] on div "وجه الخير 2" at bounding box center [862, 296] width 198 height 15
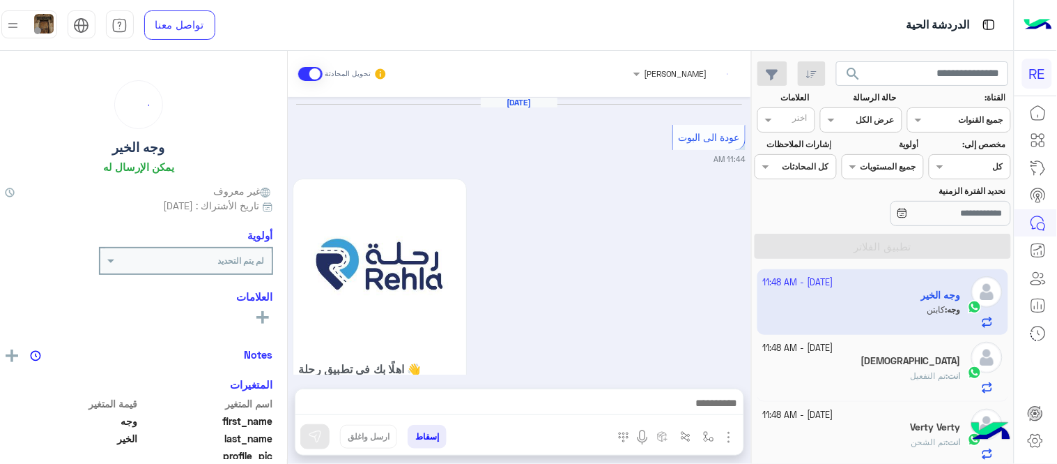
scroll to position [636, 0]
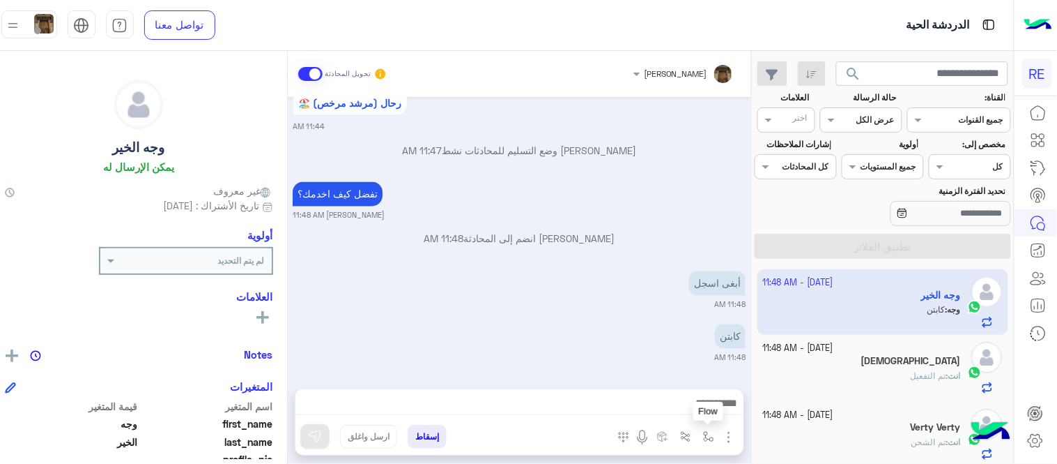
click at [714, 436] on img "button" at bounding box center [708, 436] width 11 height 11
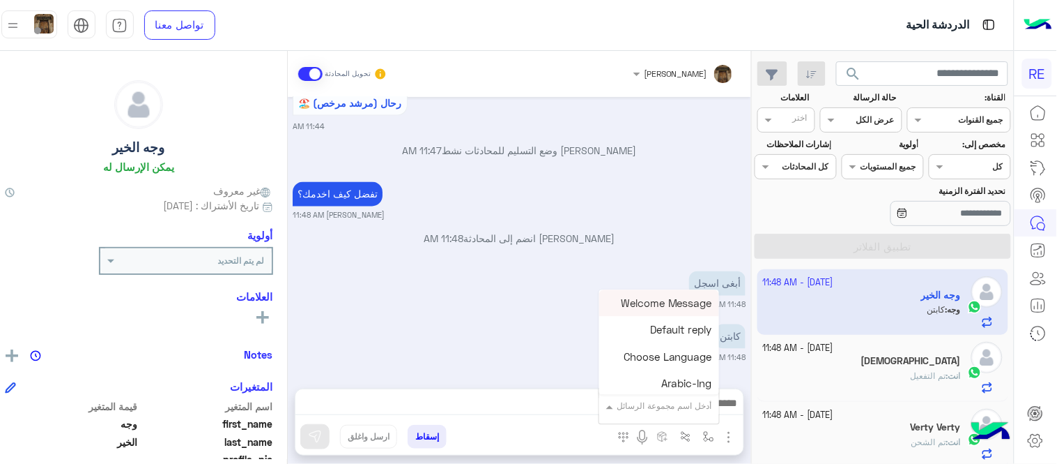
click at [680, 401] on input "text" at bounding box center [677, 403] width 70 height 13
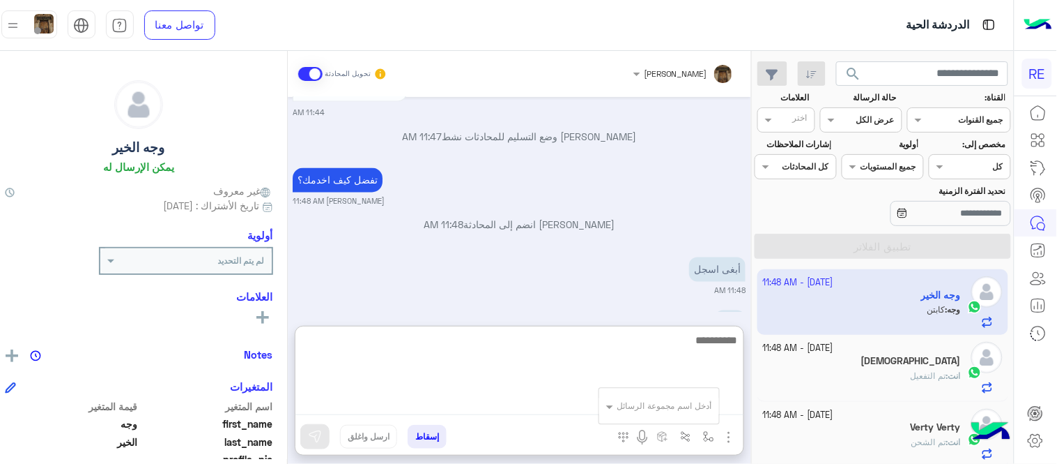
click at [538, 395] on textarea at bounding box center [520, 373] width 448 height 84
type textarea "*"
type textarea "**********"
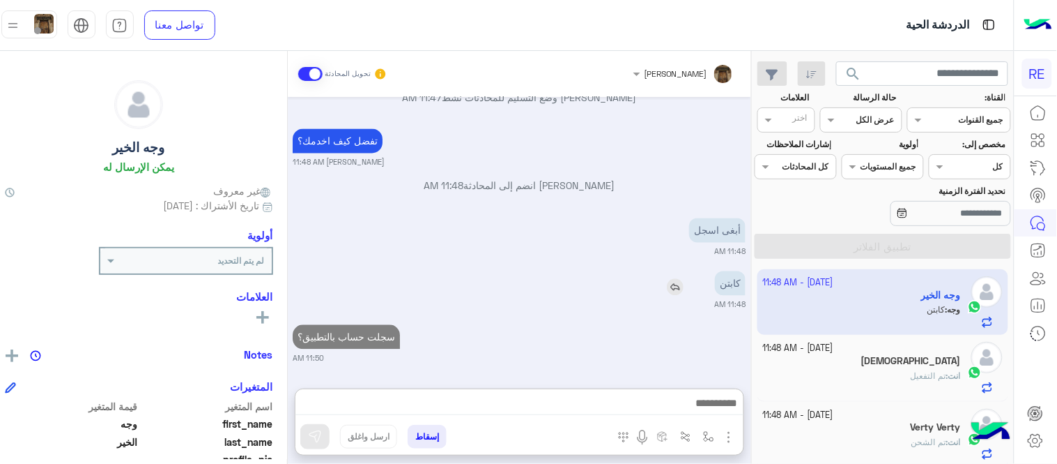
click at [649, 210] on div "[DATE] عودة الى البوت 11:44 AM اهلًا بك في تطبيق رحلة 👋 Welcome to [GEOGRAPHIC_…" at bounding box center [520, 235] width 464 height 277
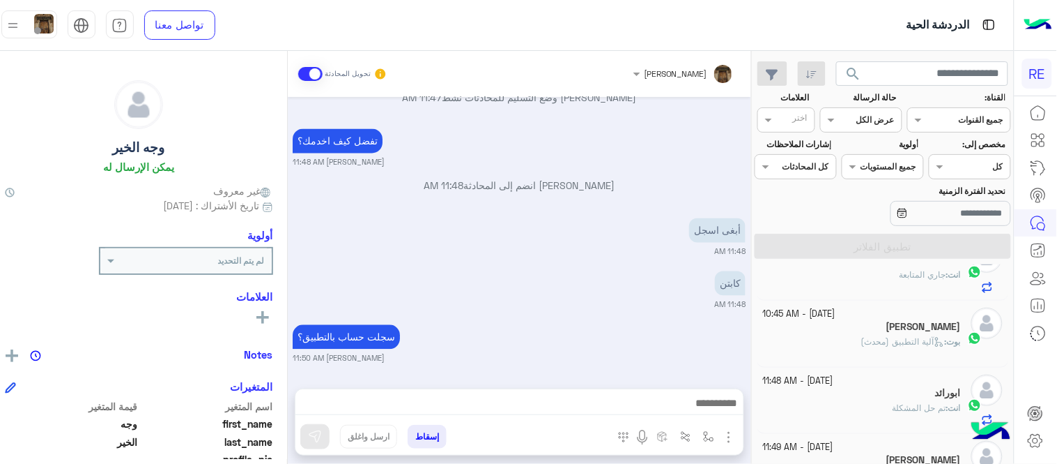
scroll to position [303, 0]
click at [912, 338] on span "آلية التطبيق (محدث)" at bounding box center [904, 337] width 84 height 10
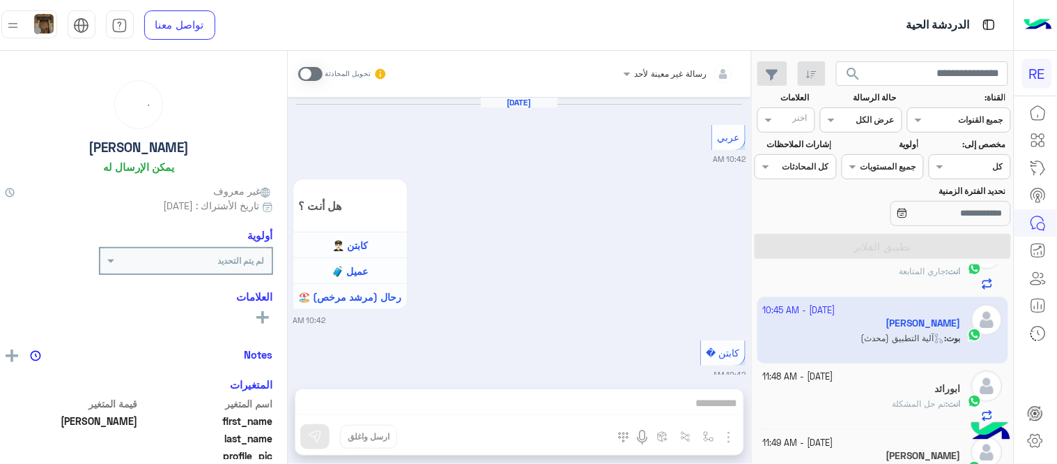
scroll to position [1490, 0]
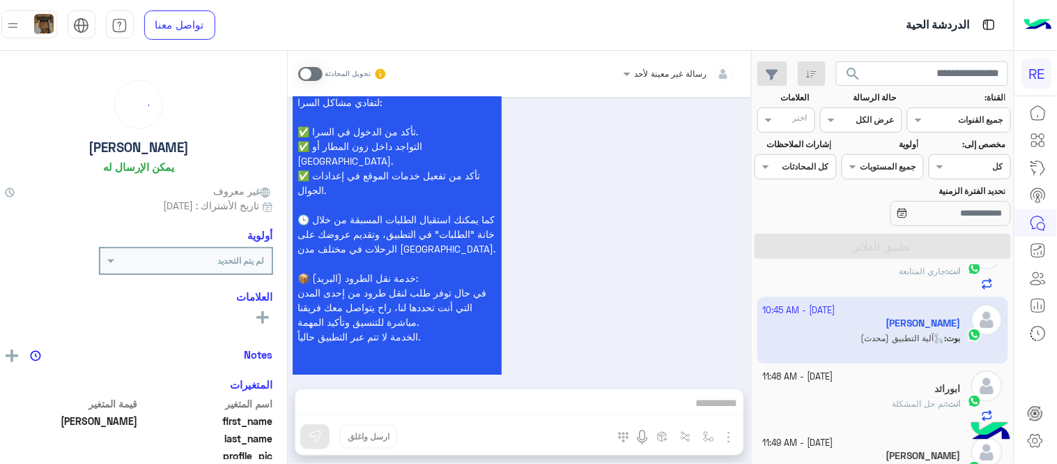
click at [310, 68] on span at bounding box center [310, 74] width 24 height 14
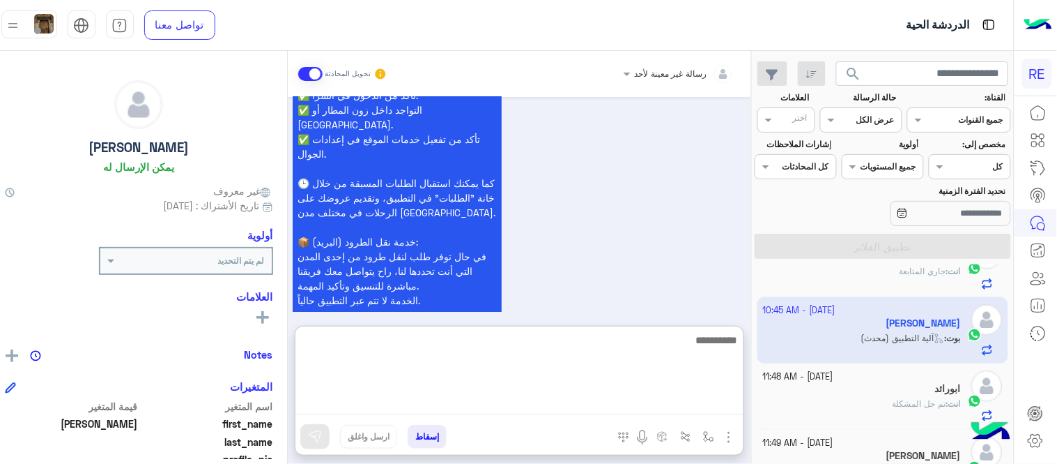
click at [596, 409] on textarea at bounding box center [520, 373] width 448 height 84
type textarea "**********"
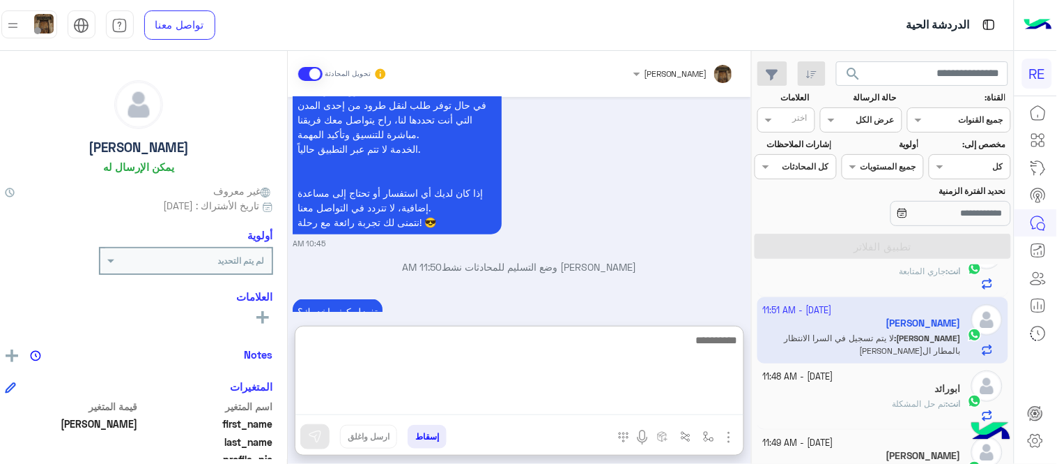
scroll to position [1708, 0]
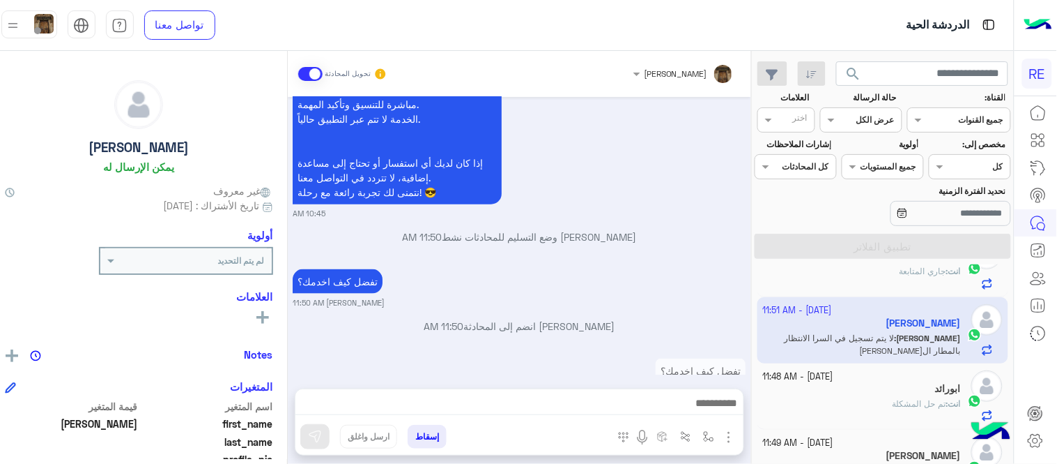
click at [549, 190] on div "[DATE] عربي 10:42 AM هل أنت ؟ كابتن 👨🏻‍✈️ عميل 🧳 رحال (مرشد مرخص) 🏖️ 10:42 AM ك…" at bounding box center [520, 235] width 464 height 277
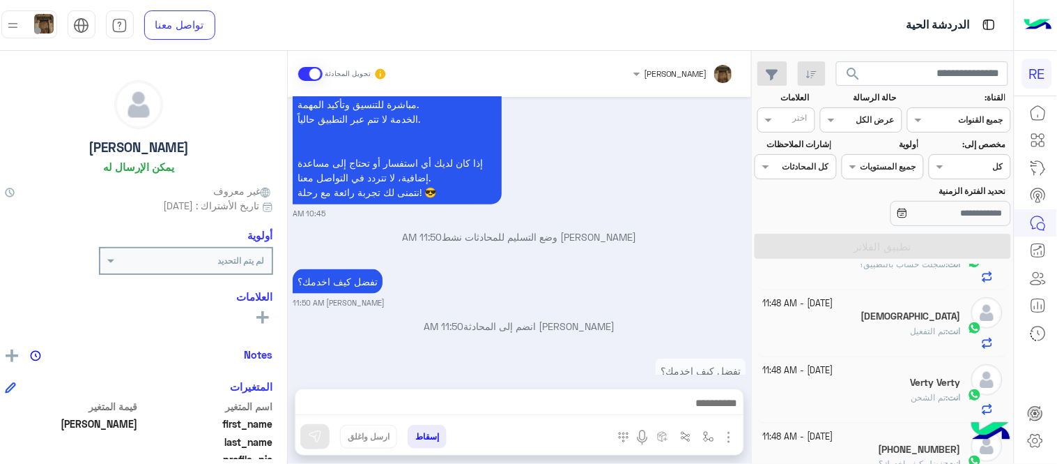
scroll to position [0, 0]
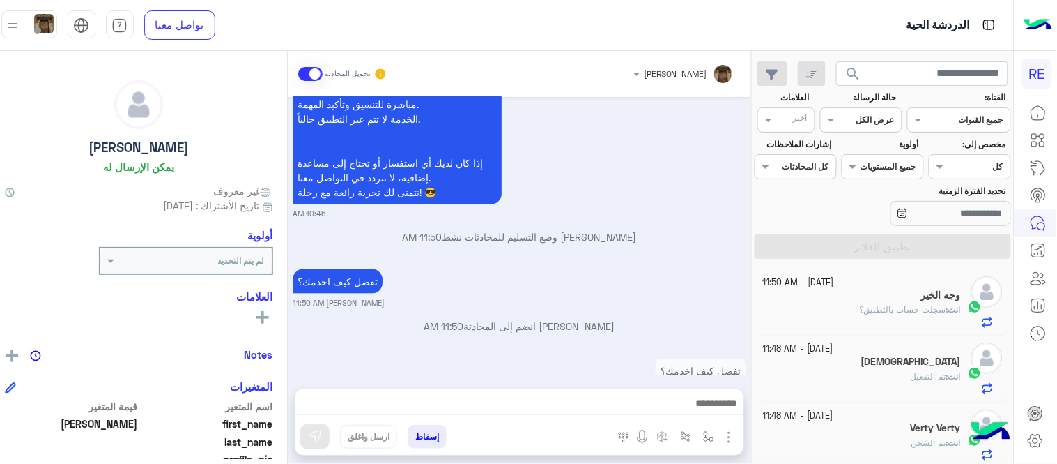
click at [657, 297] on small "[PERSON_NAME] 11:50 AM" at bounding box center [519, 302] width 453 height 11
click at [549, 319] on p "[PERSON_NAME] انضم إلى المحادثة 11:50 AM" at bounding box center [519, 326] width 453 height 15
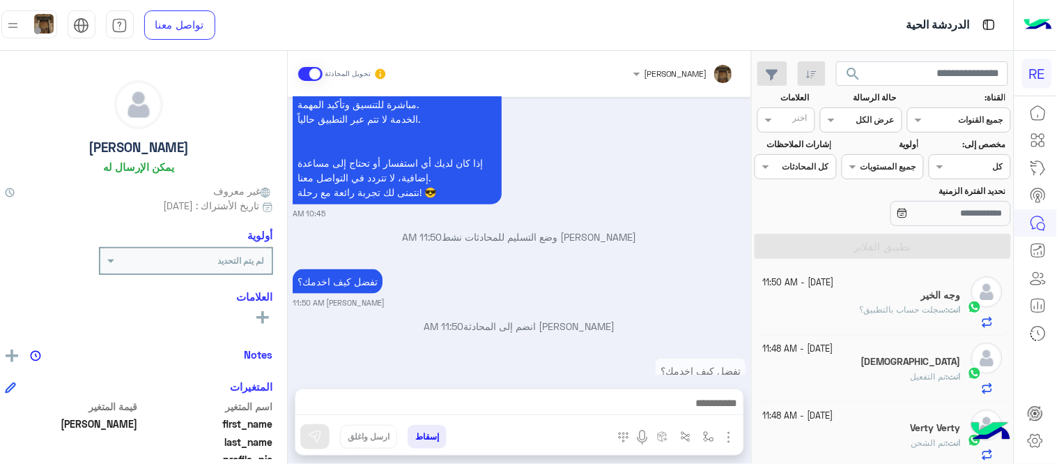
scroll to position [1775, 0]
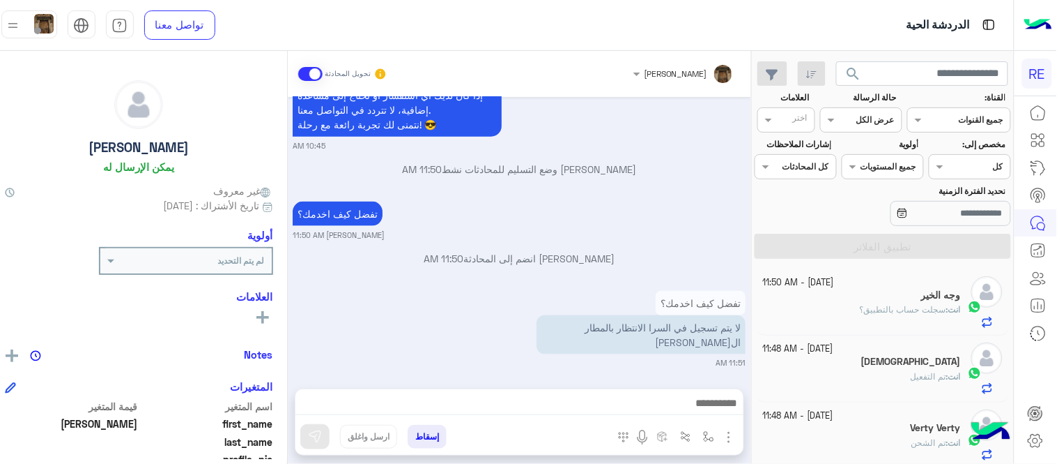
click at [534, 173] on div "[DATE] عربي 10:42 AM هل أنت ؟ كابتن 👨🏻‍✈️ عميل 🧳 رحال (مرشد مرخص) 🏖️ 10:42 AM ك…" at bounding box center [520, 235] width 464 height 277
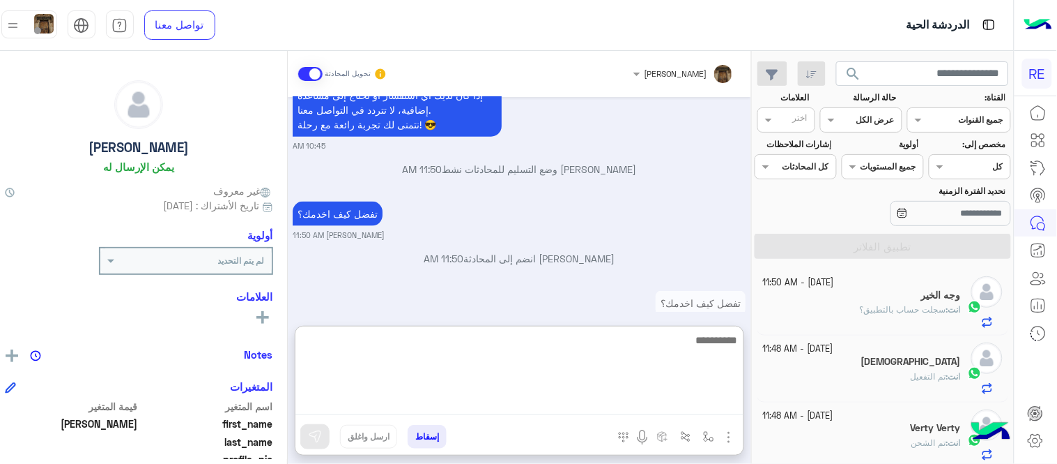
click at [599, 408] on textarea at bounding box center [520, 373] width 448 height 84
type textarea "**********"
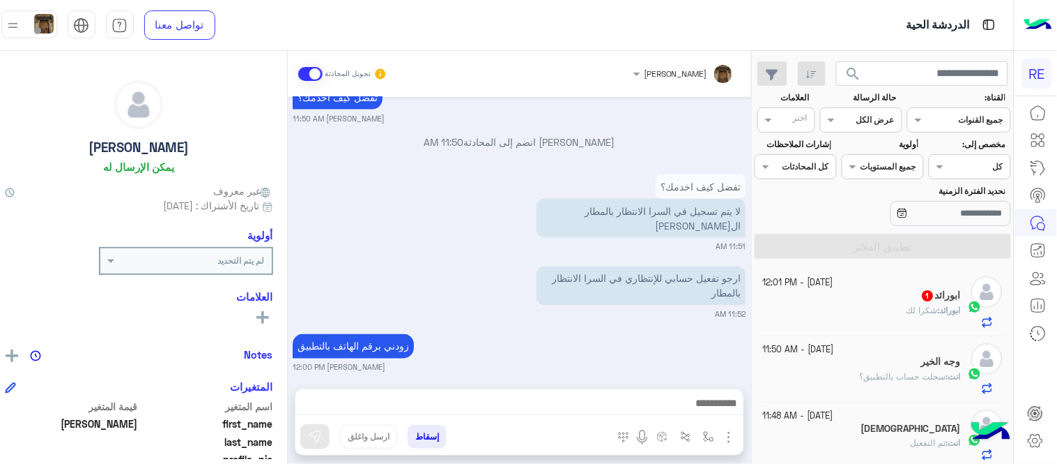
scroll to position [1860, 0]
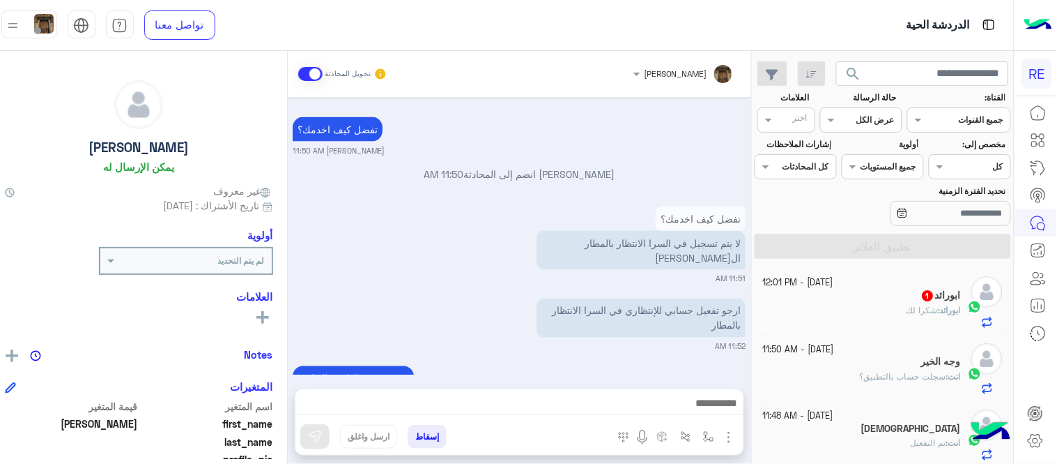
click at [908, 296] on div "ابورائد 1" at bounding box center [862, 296] width 198 height 15
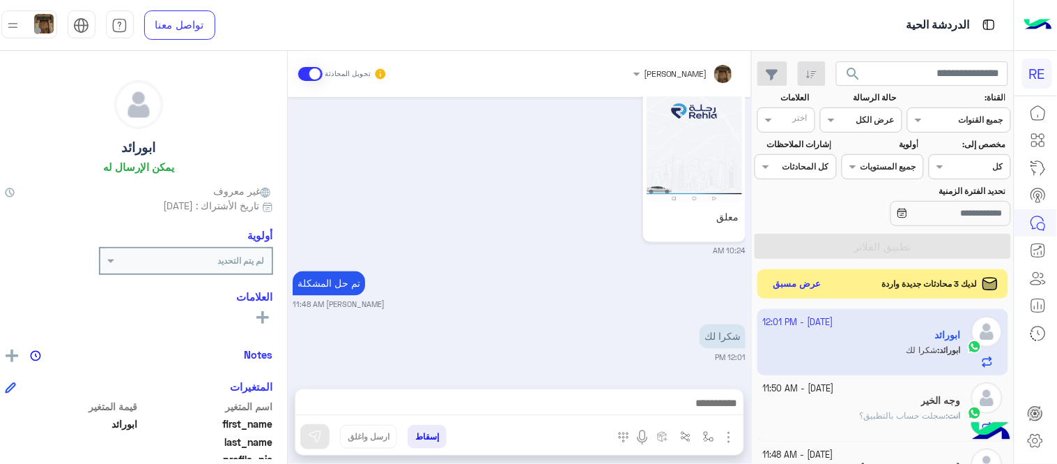
click at [827, 284] on button "عرض مسبق" at bounding box center [797, 284] width 59 height 19
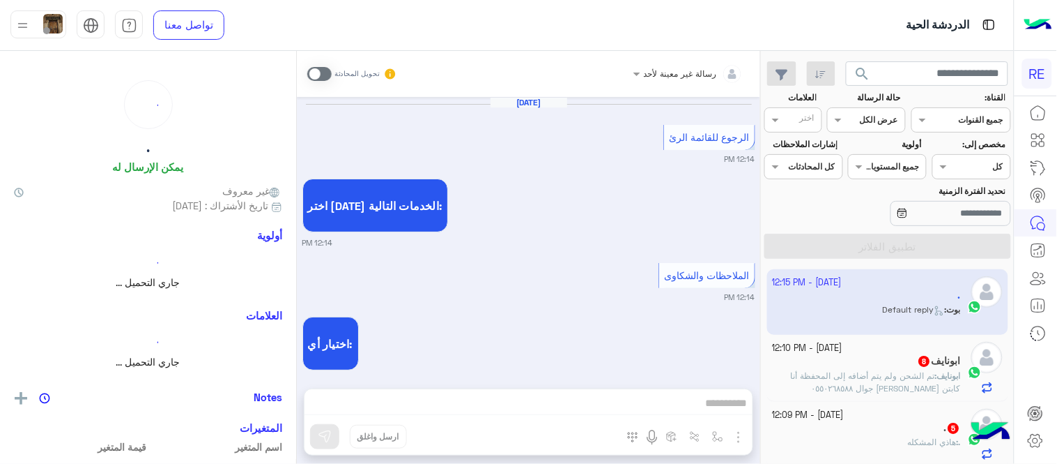
scroll to position [567, 0]
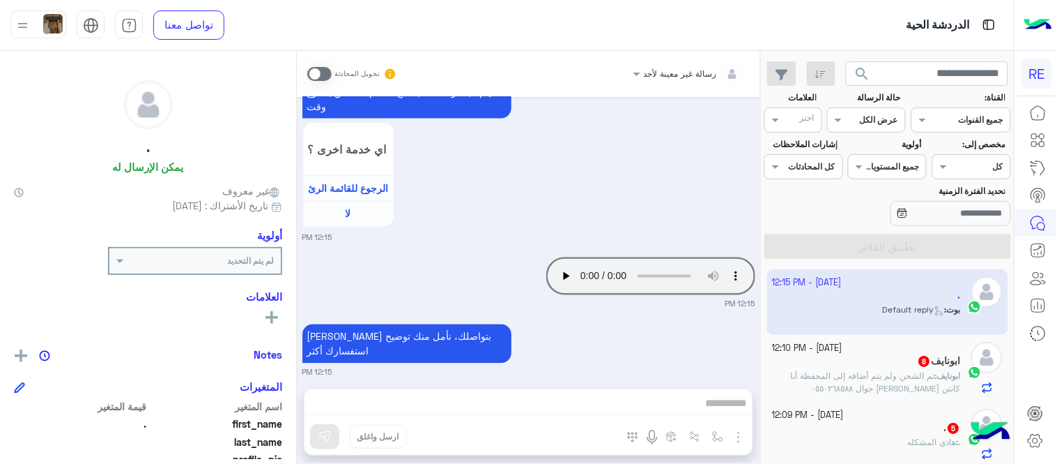
click at [848, 374] on span "تم الشحن ولم يتم أضافه إلى المحفظة أنا كابتن [PERSON_NAME] جوال ٠٥٥٠٢٦٨٥٨٨" at bounding box center [876, 381] width 170 height 23
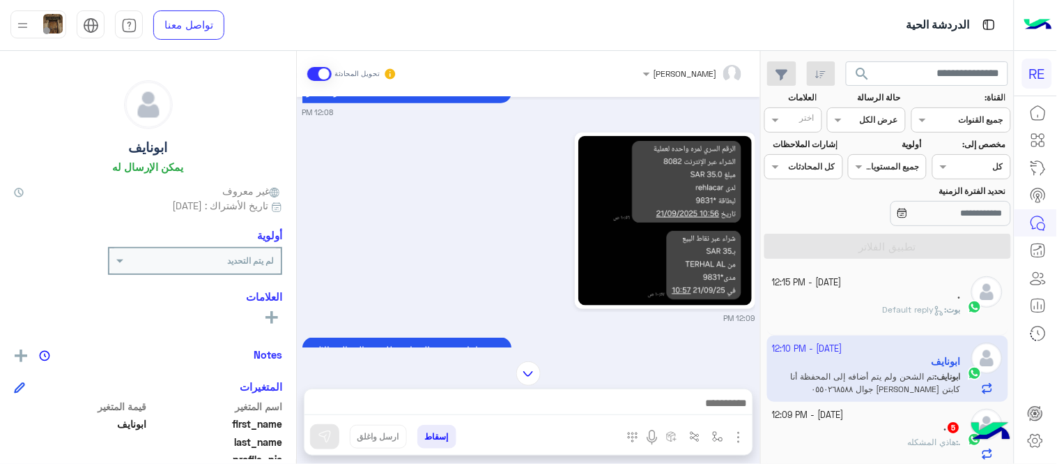
scroll to position [391, 0]
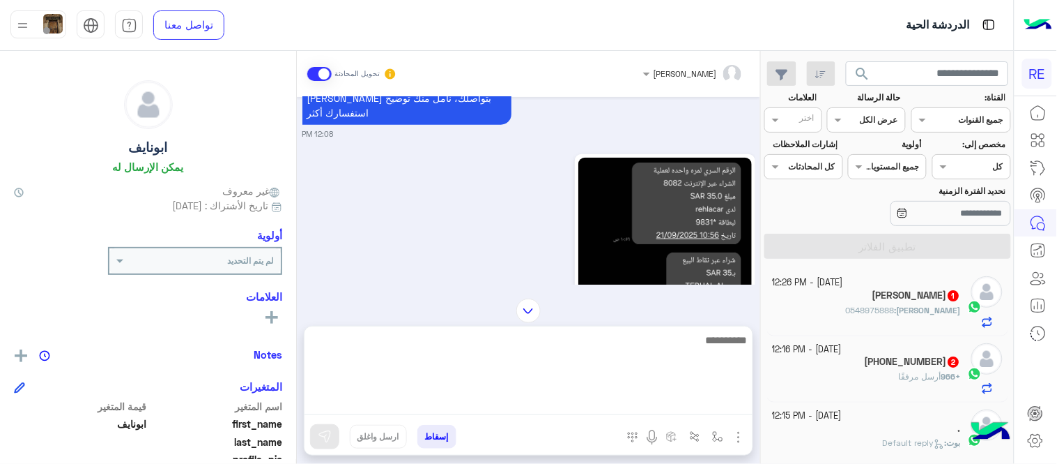
click at [597, 402] on textarea at bounding box center [529, 373] width 448 height 84
type textarea "********"
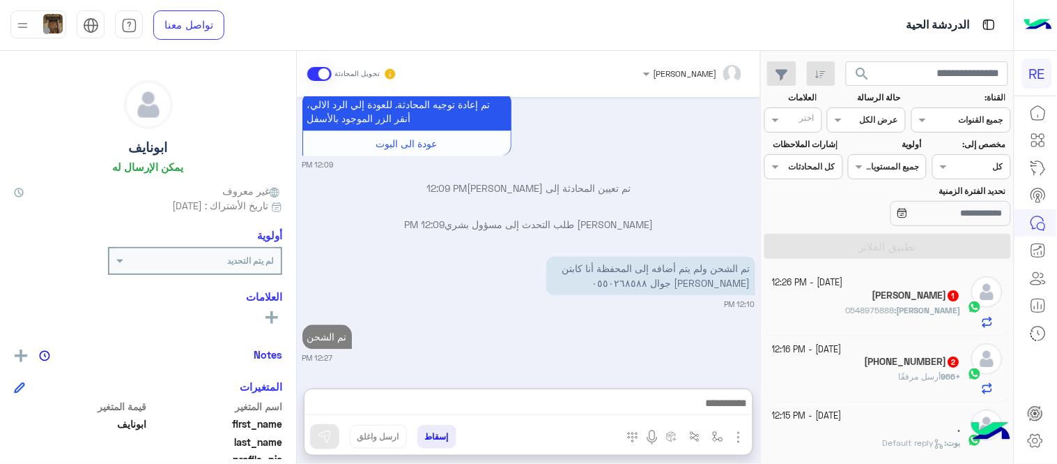
click at [687, 269] on div "[DATE] هل أنت ؟ كابتن 👨🏻‍✈️ عميل 🧳 رحال (مرشد مرخص) 🏖️ 12:07 PM كابتن � 12:07 P…" at bounding box center [529, 235] width 464 height 277
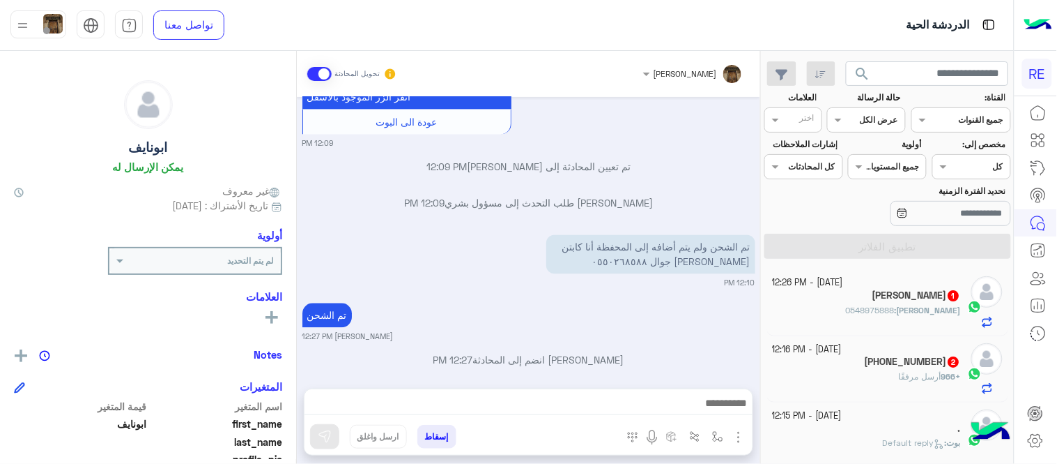
click at [687, 277] on small "12:10 PM" at bounding box center [529, 282] width 453 height 11
